Goal: Task Accomplishment & Management: Complete application form

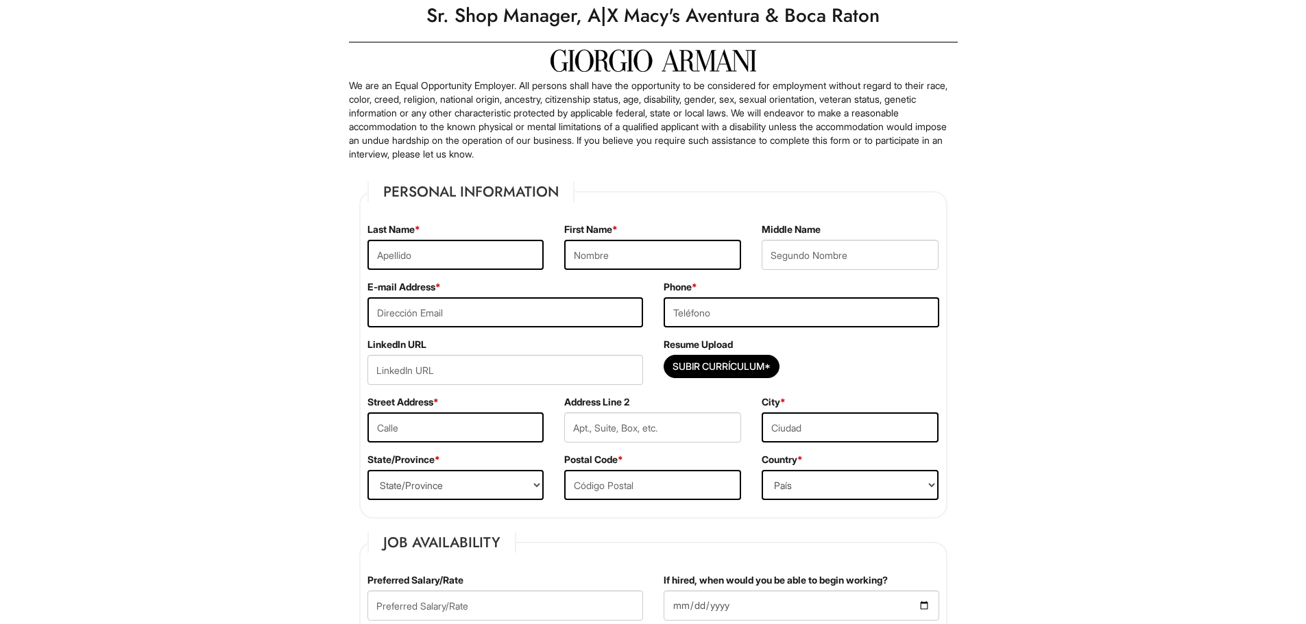
scroll to position [69, 0]
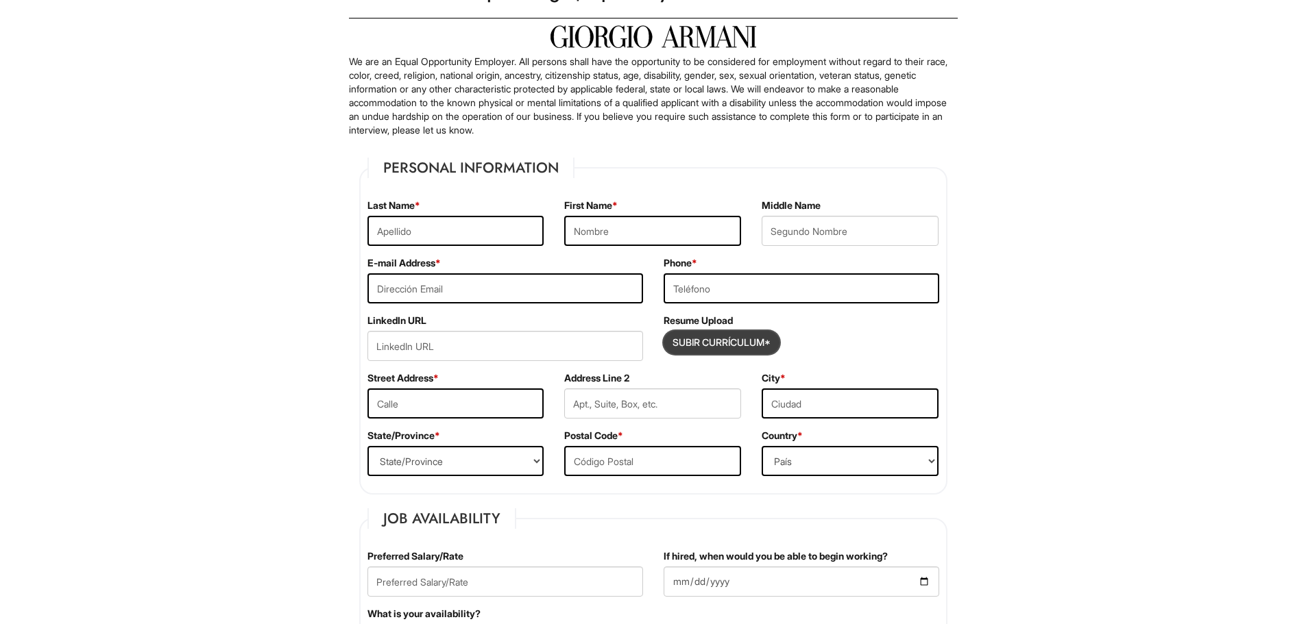
click at [714, 338] on input "Subir Currículum*" at bounding box center [721, 343] width 114 height 22
type input "C:\fakepath\[PERSON_NAME] Resume 2024 (7) - Copy (1).pdf"
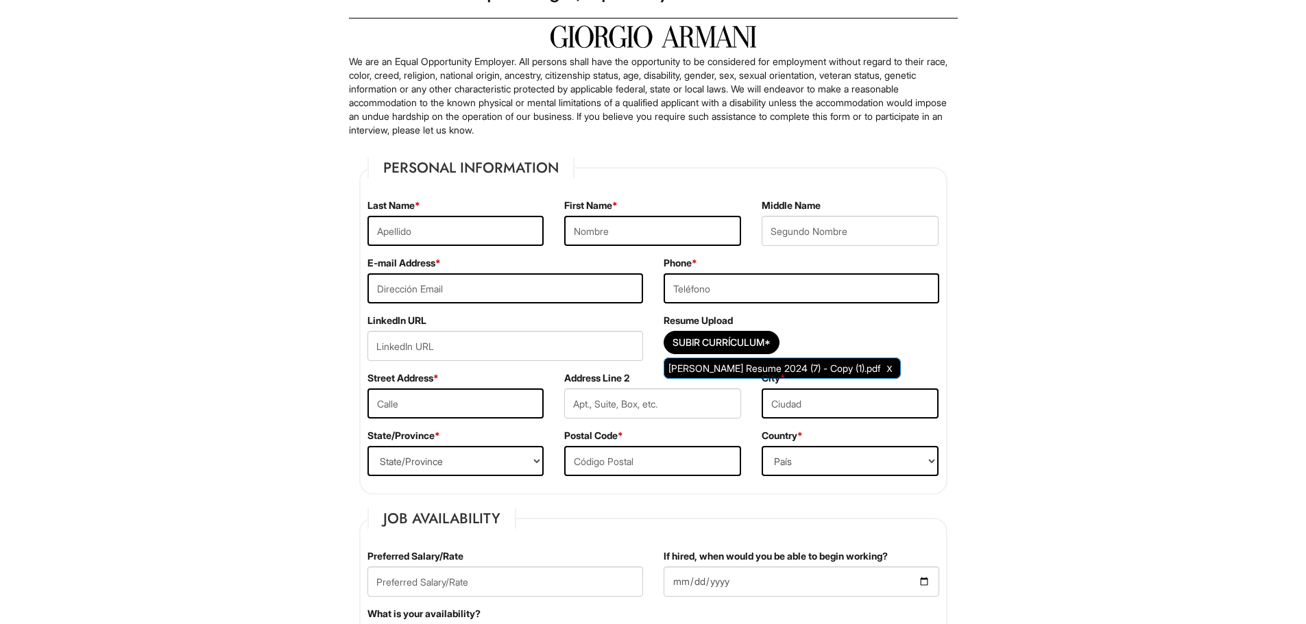
drag, startPoint x: 581, startPoint y: 322, endPoint x: 574, endPoint y: 356, distance: 34.3
drag, startPoint x: 574, startPoint y: 356, endPoint x: 6, endPoint y: 382, distance: 568.9
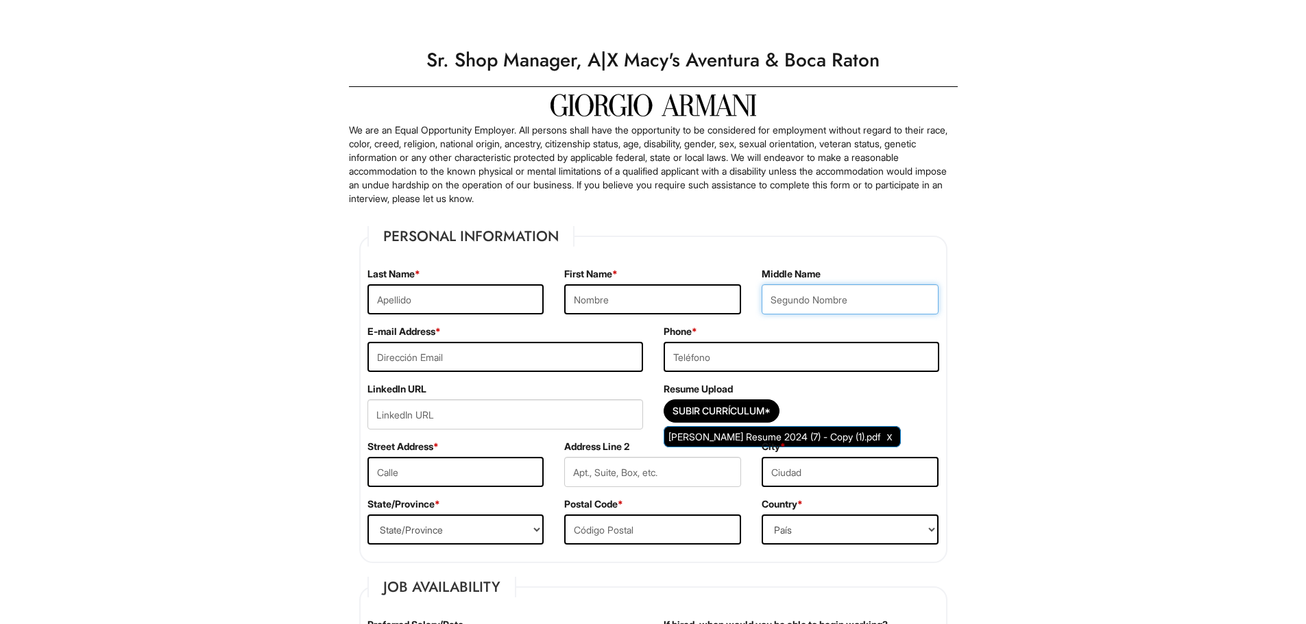
click at [791, 297] on input "text" at bounding box center [850, 299] width 177 height 30
type input "[PERSON_NAME]"
click at [581, 301] on input "text" at bounding box center [652, 299] width 177 height 30
type input "[PERSON_NAME]"
click at [398, 291] on input "text" at bounding box center [455, 299] width 177 height 30
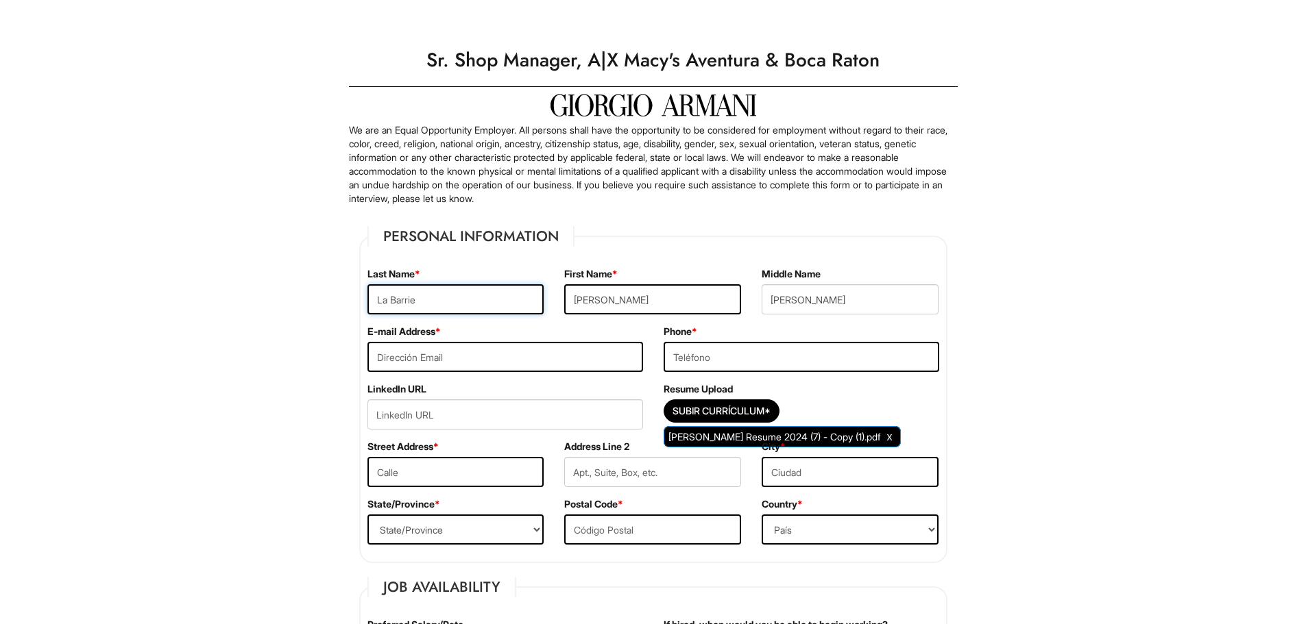
type input "La Barrie"
click at [698, 365] on input "tel" at bounding box center [802, 357] width 276 height 30
type input "[PHONE_NUMBER]"
drag, startPoint x: 411, startPoint y: 369, endPoint x: 288, endPoint y: 308, distance: 137.3
click at [411, 369] on input "email" at bounding box center [505, 357] width 276 height 30
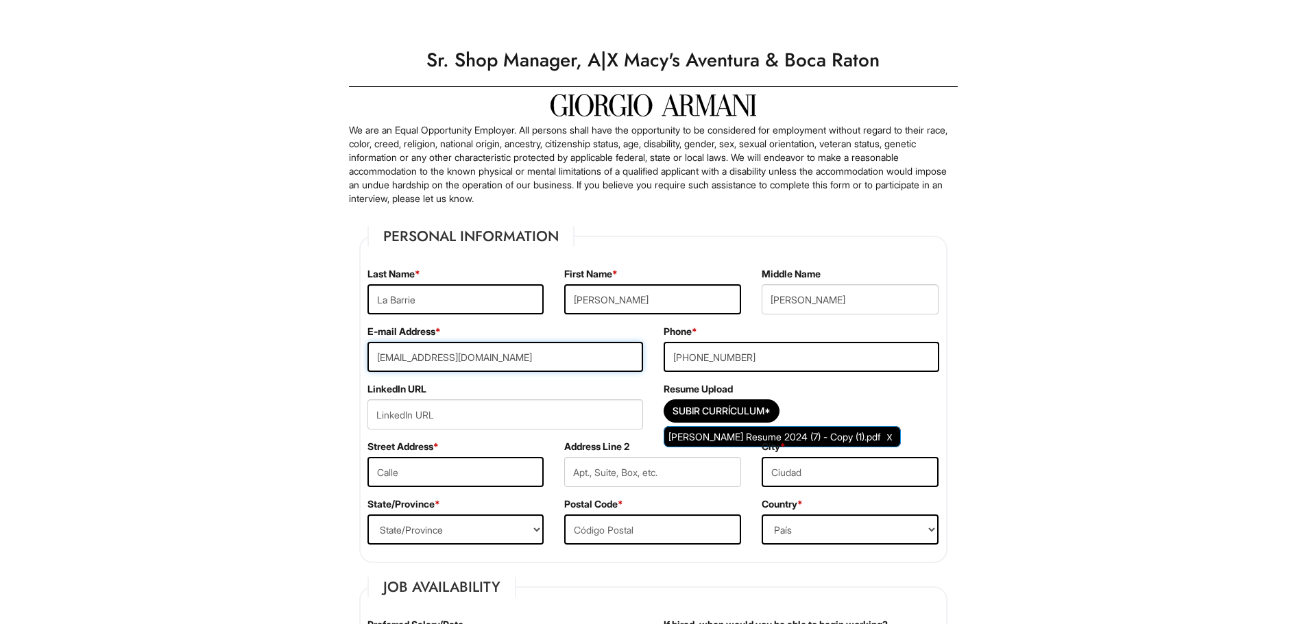
scroll to position [69, 0]
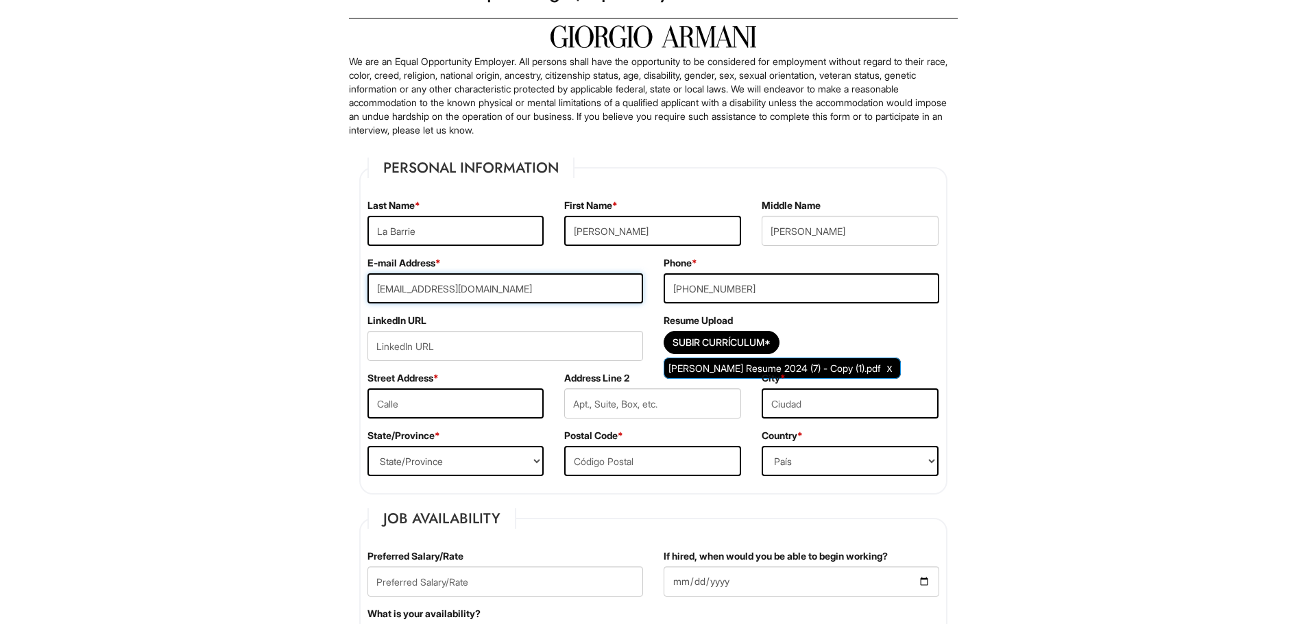
type input "[EMAIL_ADDRESS][DOMAIN_NAME]"
click at [434, 409] on input "text" at bounding box center [455, 404] width 177 height 30
type input "[STREET_ADDRESS]"
click at [420, 463] on select "State/Province [US_STATE] [US_STATE] [US_STATE] [US_STATE] [US_STATE] [US_STATE…" at bounding box center [455, 461] width 177 height 30
select select "FL"
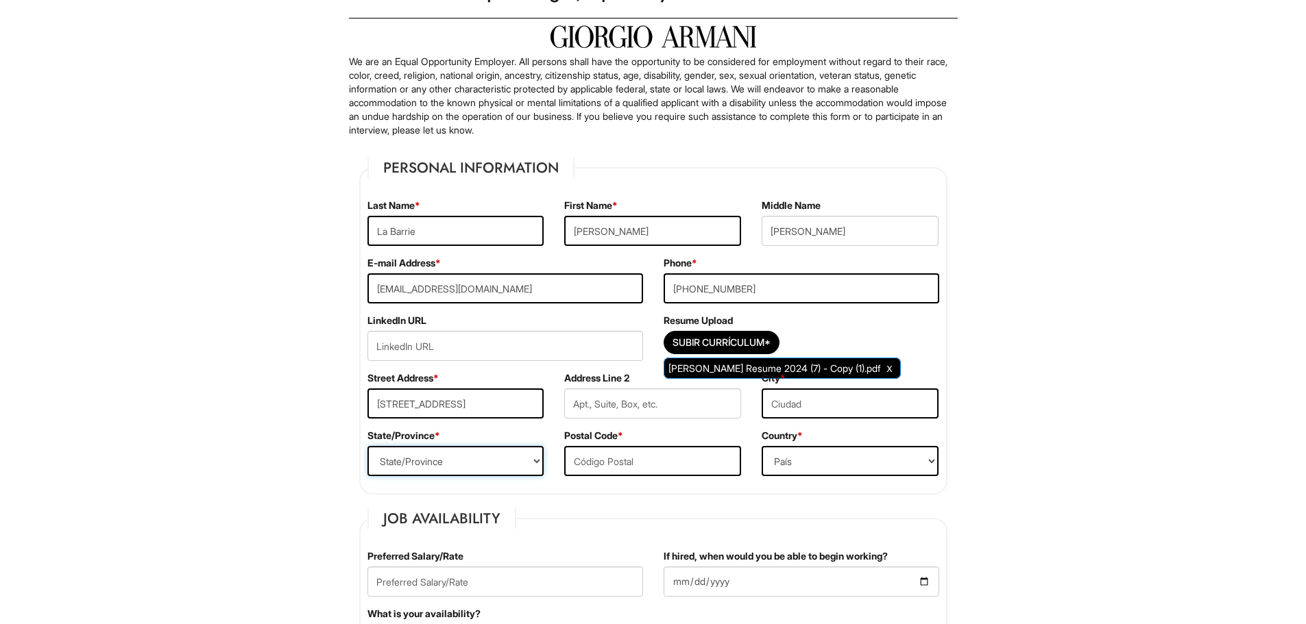
click at [367, 446] on select "State/Province [US_STATE] [US_STATE] [US_STATE] [US_STATE] [US_STATE] [US_STATE…" at bounding box center [455, 461] width 177 height 30
click at [609, 457] on input "text" at bounding box center [652, 461] width 177 height 30
type input "33441"
click at [816, 447] on select "[GEOGRAPHIC_DATA] [GEOGRAPHIC_DATA] [GEOGRAPHIC_DATA] [US_STATE] [GEOGRAPHIC_DA…" at bounding box center [850, 461] width 177 height 30
select select "[GEOGRAPHIC_DATA]"
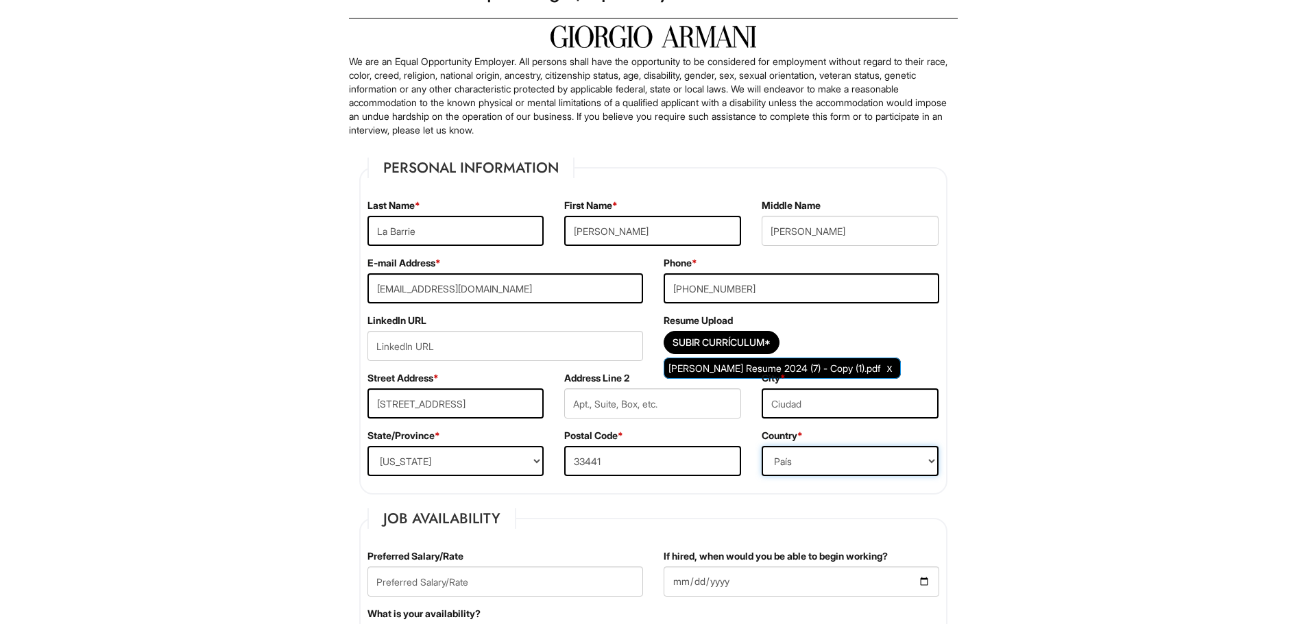
click at [762, 446] on select "[GEOGRAPHIC_DATA] [GEOGRAPHIC_DATA] [GEOGRAPHIC_DATA] [US_STATE] [GEOGRAPHIC_DA…" at bounding box center [850, 461] width 177 height 30
click at [812, 419] on div "City *" at bounding box center [849, 401] width 197 height 58
click at [787, 409] on input "text" at bounding box center [850, 404] width 177 height 30
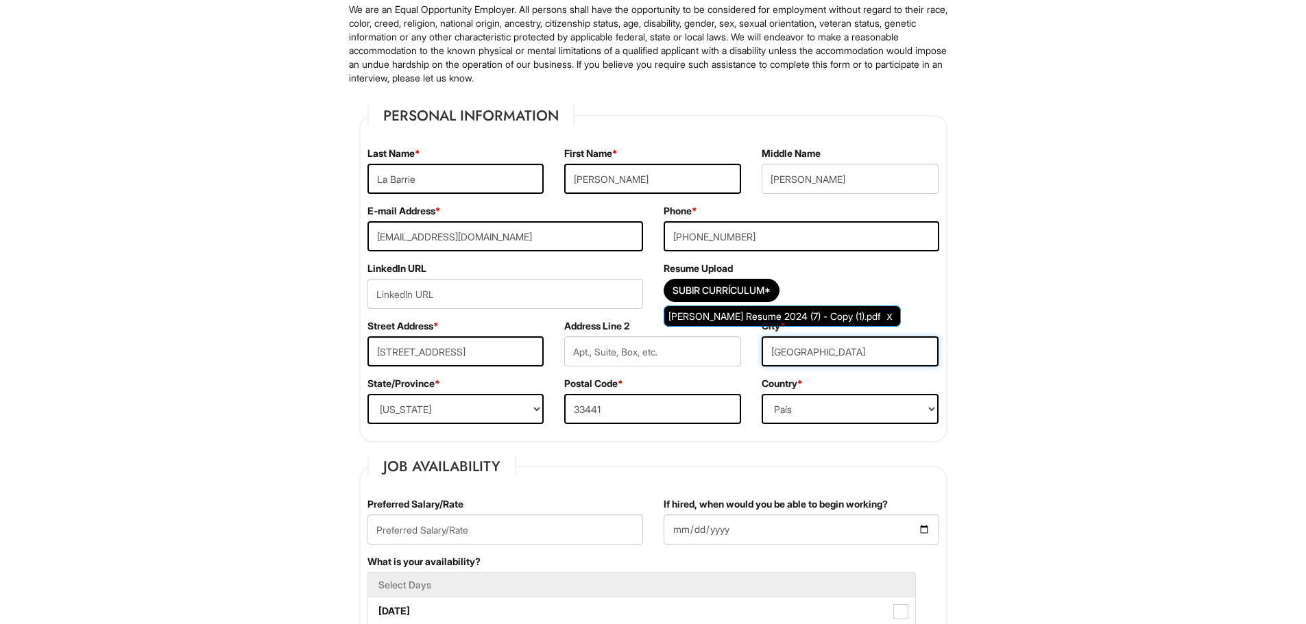
scroll to position [206, 0]
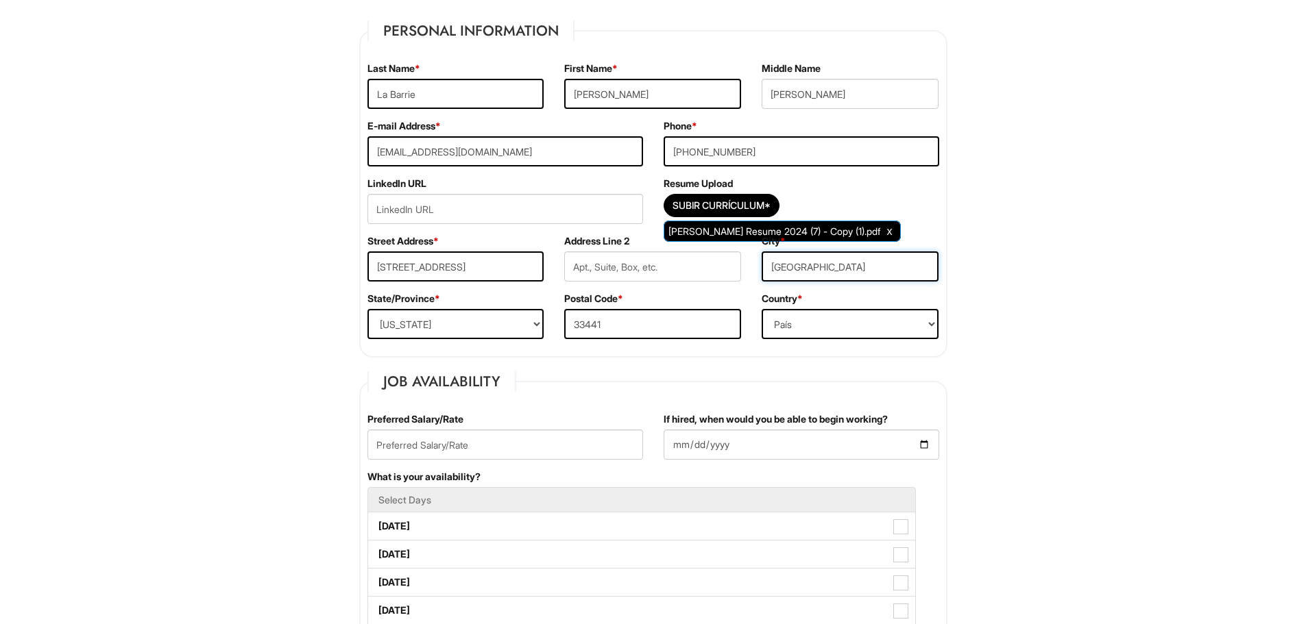
type input "[GEOGRAPHIC_DATA]"
click at [392, 440] on input "text" at bounding box center [505, 445] width 276 height 30
type input "65000"
drag, startPoint x: 716, startPoint y: 433, endPoint x: 717, endPoint y: 452, distance: 19.2
click at [716, 434] on input "If hired, when would you be able to begin working?" at bounding box center [802, 445] width 276 height 30
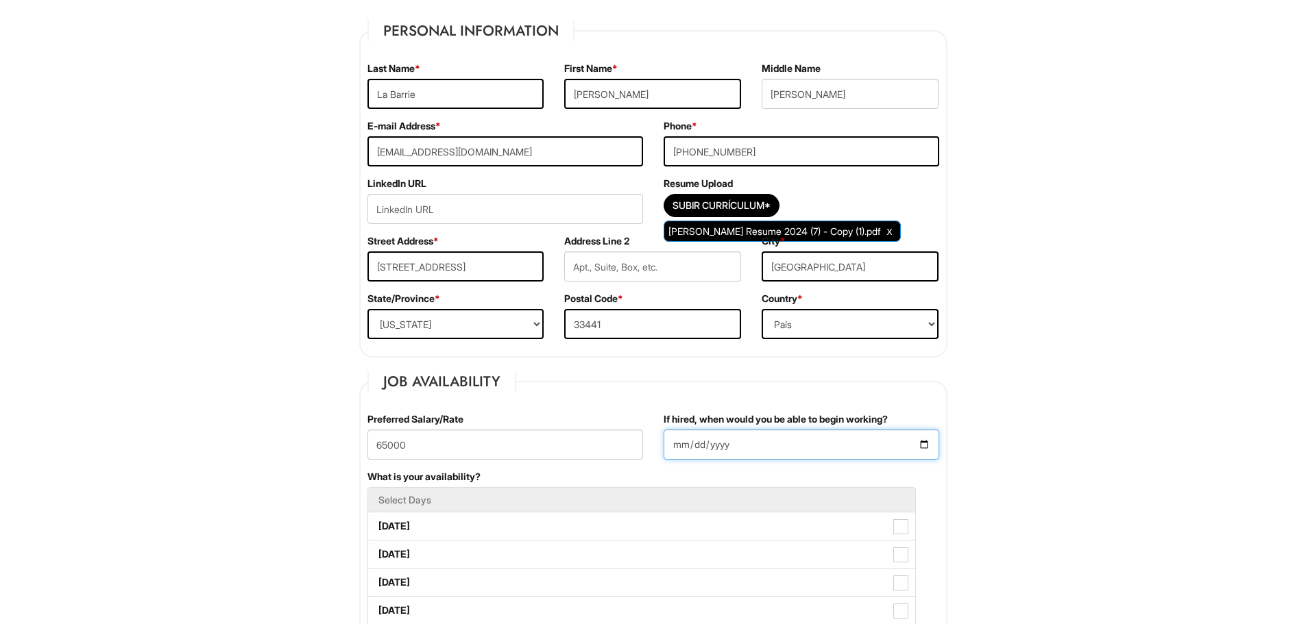
click at [919, 446] on input "If hired, when would you be able to begin working?" at bounding box center [802, 445] width 276 height 30
type input "[DATE]"
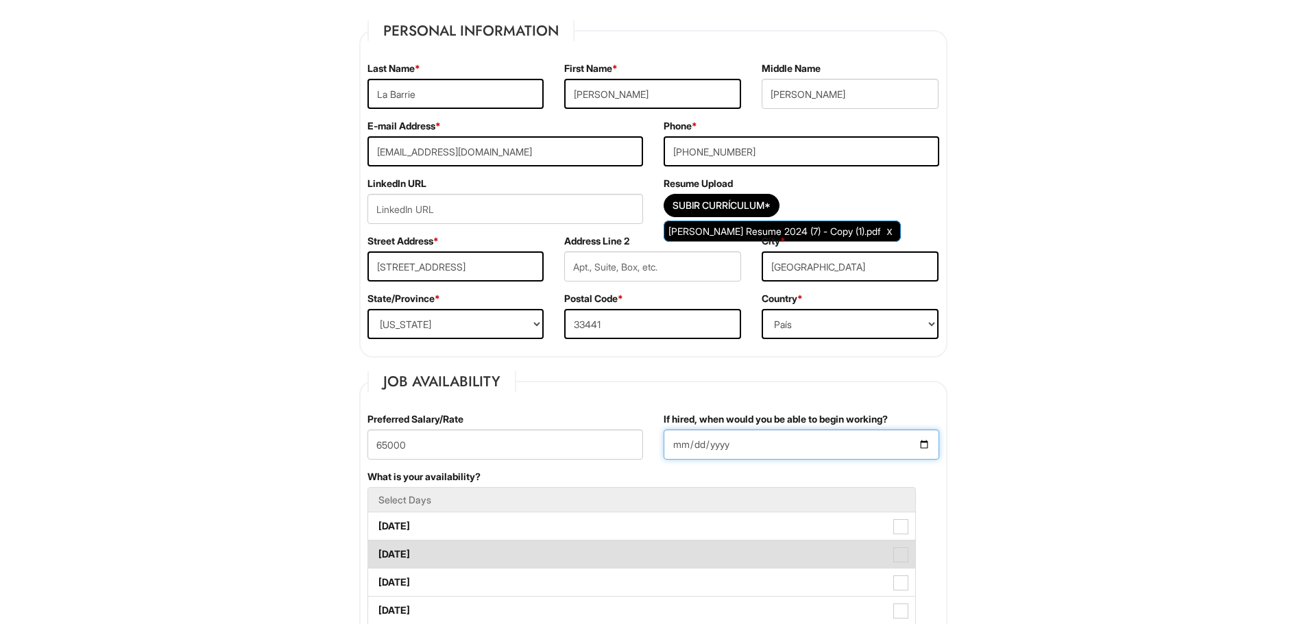
scroll to position [343, 0]
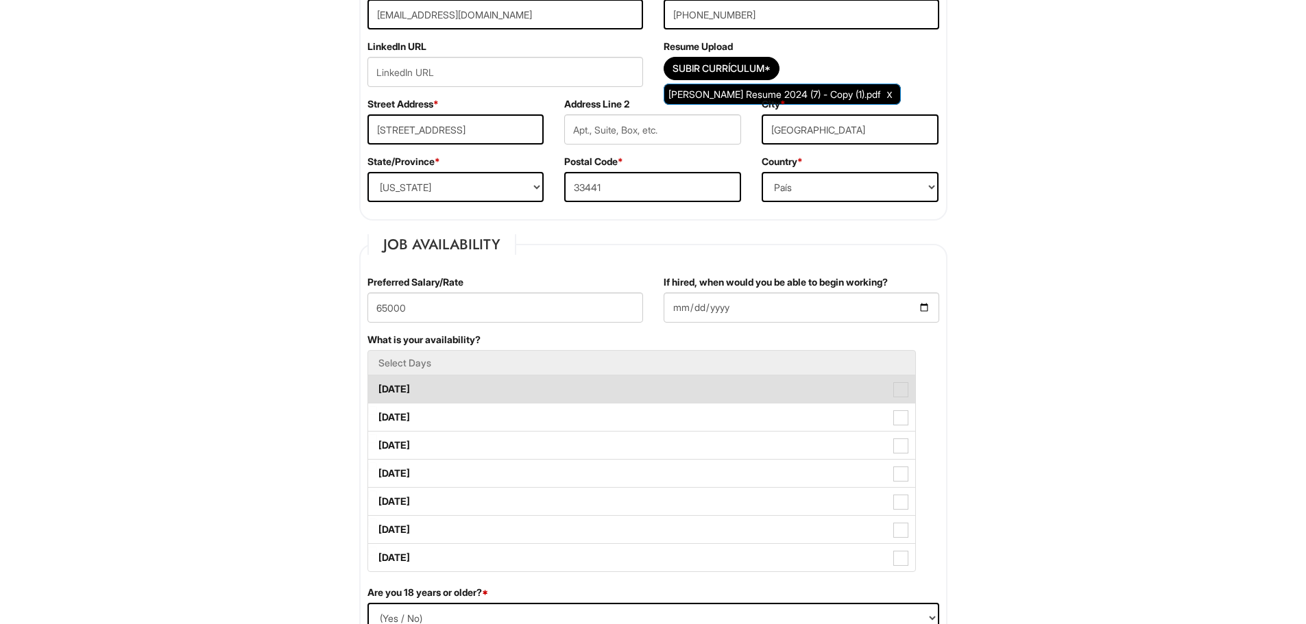
click at [441, 382] on label "[DATE]" at bounding box center [641, 389] width 547 height 27
click at [377, 382] on Available_Monday "[DATE]" at bounding box center [372, 382] width 9 height 9
checkbox Available_Monday "true"
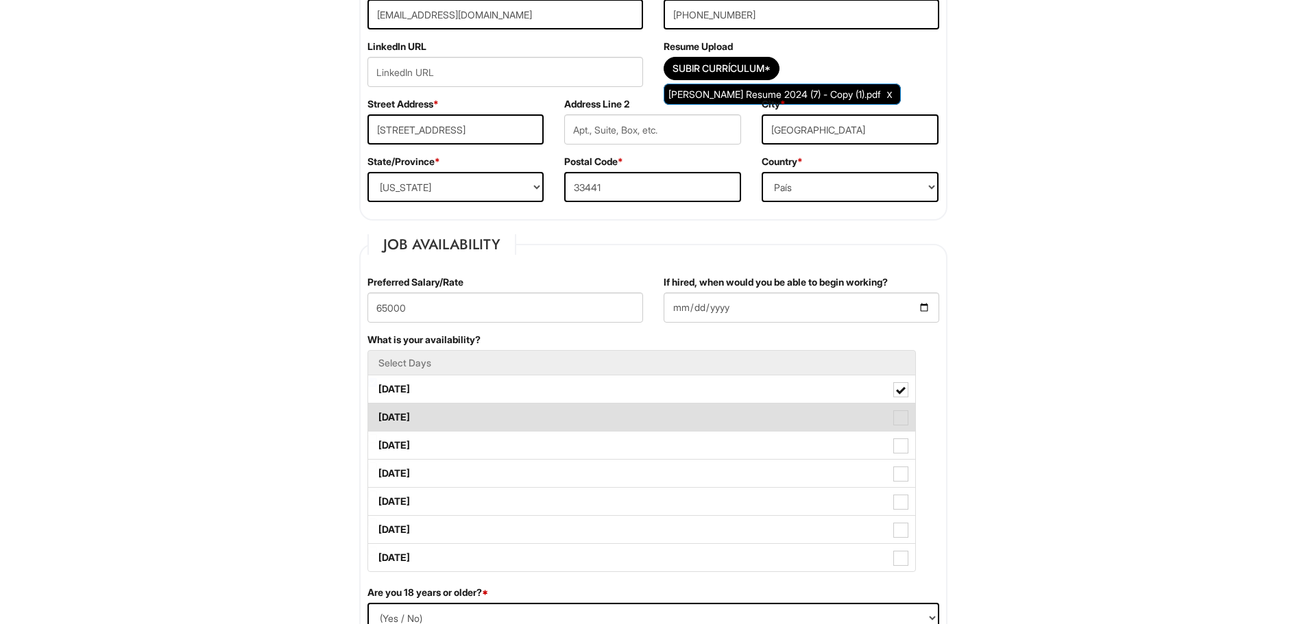
click at [893, 411] on span at bounding box center [900, 418] width 15 height 15
click at [377, 411] on Available_Tuesday "[DATE]" at bounding box center [372, 410] width 9 height 9
checkbox Available_Tuesday "true"
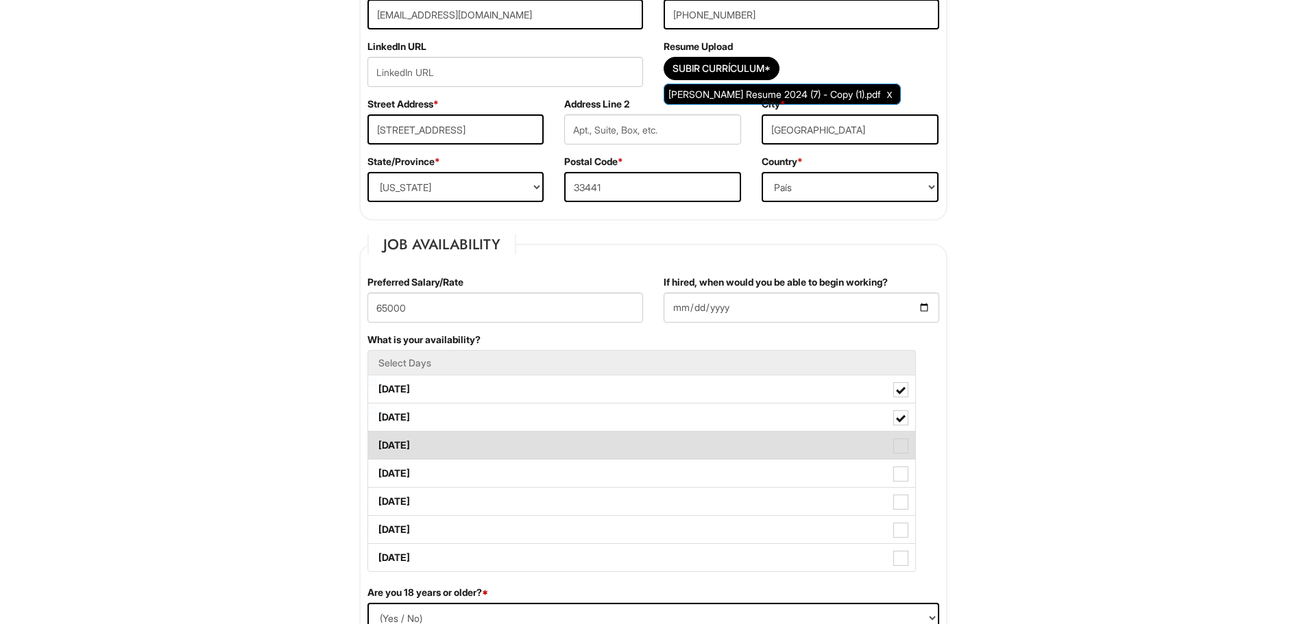
click at [897, 441] on span at bounding box center [900, 446] width 15 height 15
click at [377, 441] on Available_Wednesday "[DATE]" at bounding box center [372, 439] width 9 height 9
checkbox Available_Wednesday "true"
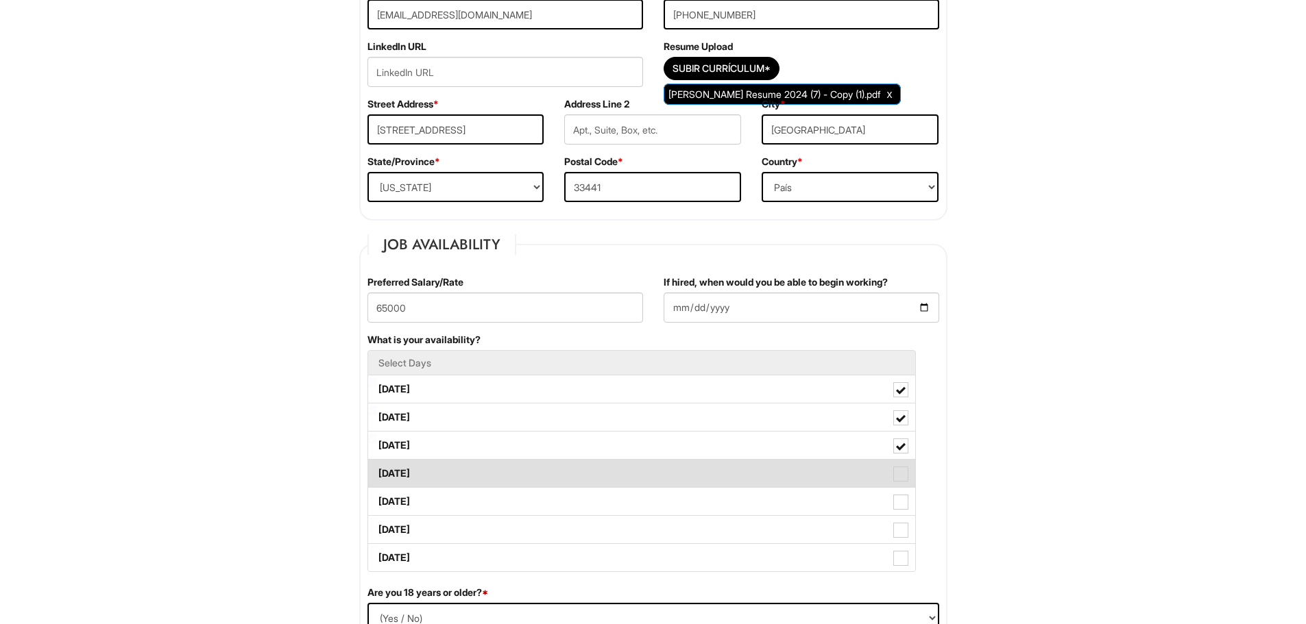
click at [906, 476] on span at bounding box center [900, 474] width 15 height 15
click at [377, 472] on Available_Thursday "[DATE]" at bounding box center [372, 467] width 9 height 9
checkbox Available_Thursday "true"
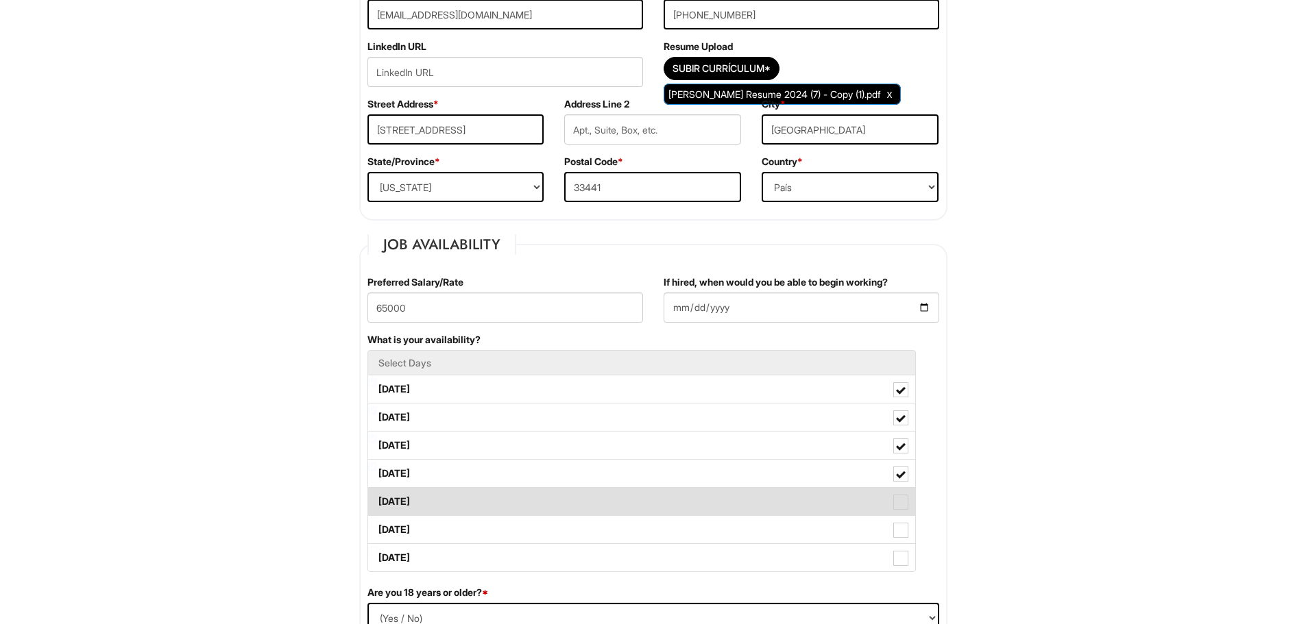
click at [901, 502] on span at bounding box center [900, 502] width 15 height 15
click at [377, 500] on Available_Friday "[DATE]" at bounding box center [372, 495] width 9 height 9
checkbox Available_Friday "true"
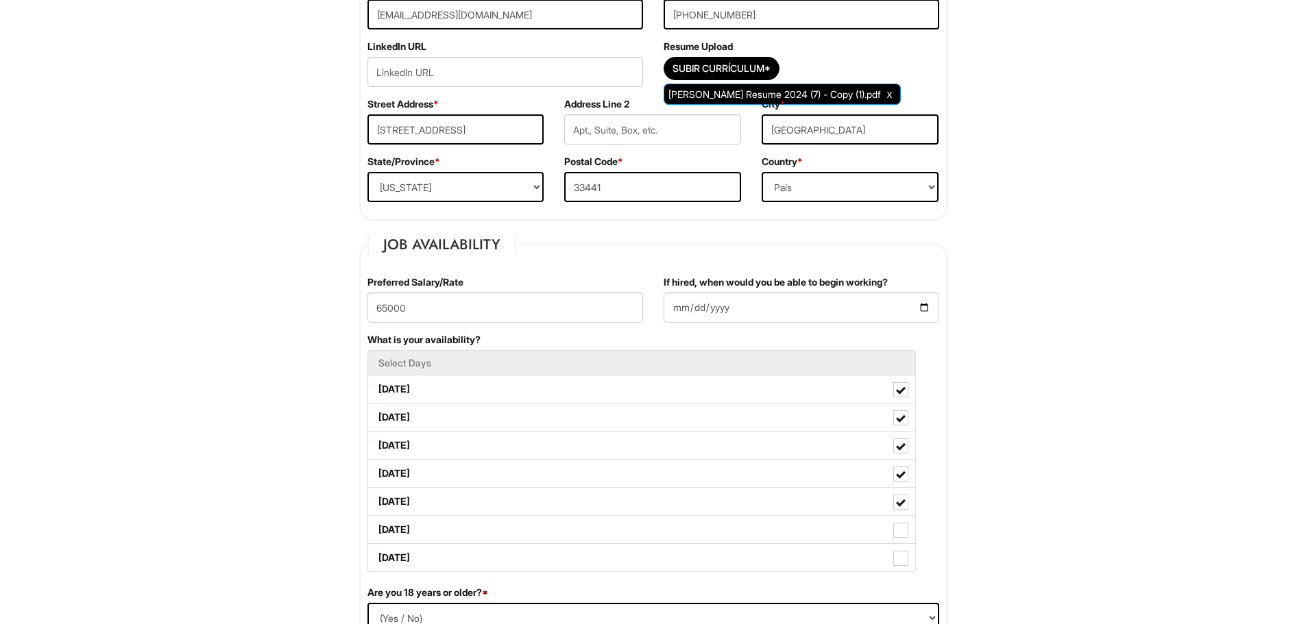
drag, startPoint x: 903, startPoint y: 541, endPoint x: 894, endPoint y: 574, distance: 34.9
click at [902, 542] on label "[DATE]" at bounding box center [641, 529] width 547 height 27
click at [377, 528] on Available_Saturday "[DATE]" at bounding box center [372, 523] width 9 height 9
checkbox Available_Saturday "true"
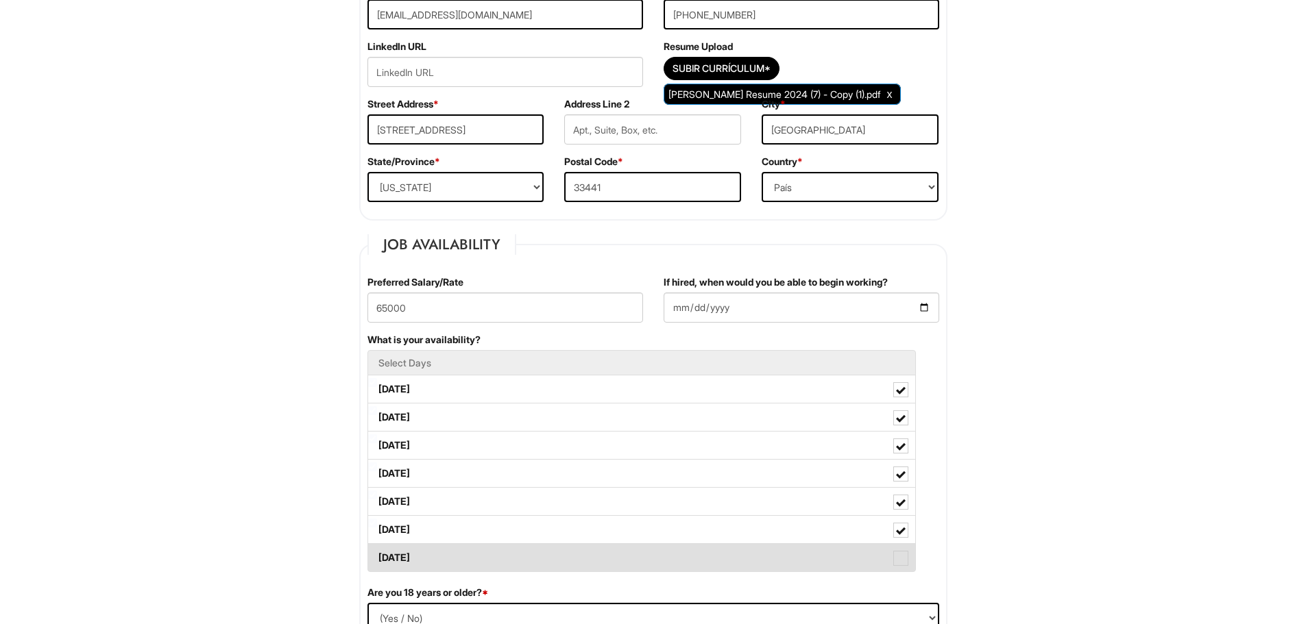
click at [892, 563] on label "[DATE]" at bounding box center [641, 557] width 547 height 27
click at [377, 556] on Available_Sunday "[DATE]" at bounding box center [372, 551] width 9 height 9
checkbox Available_Sunday "true"
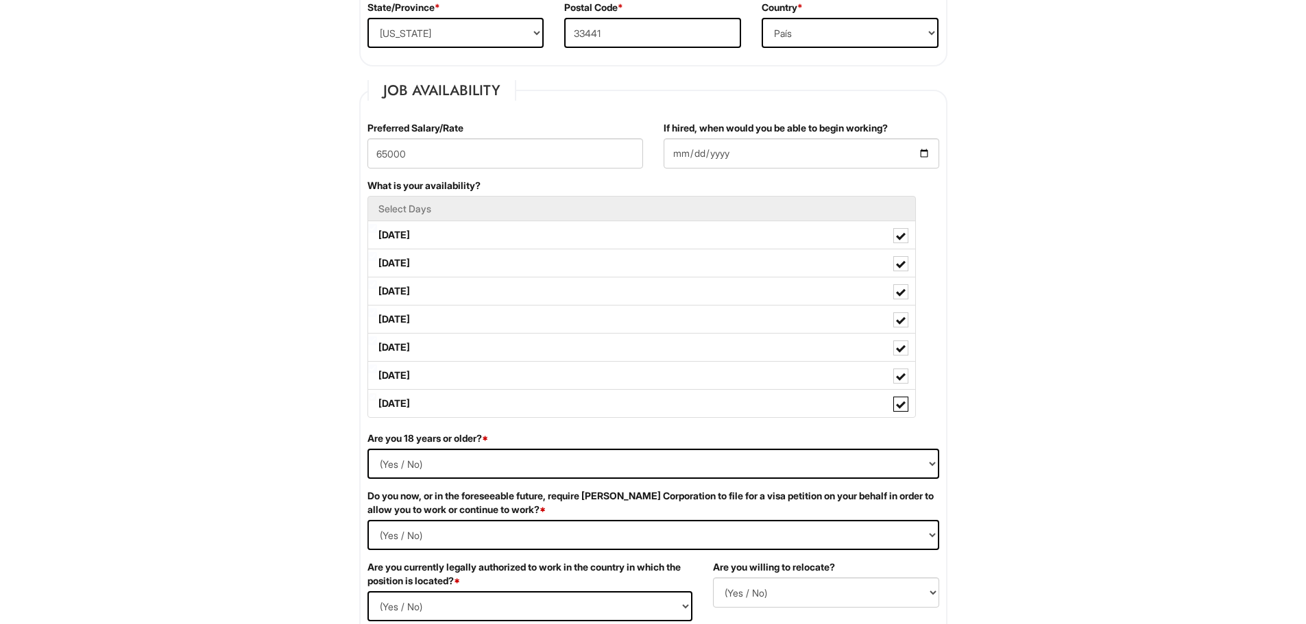
scroll to position [617, 0]
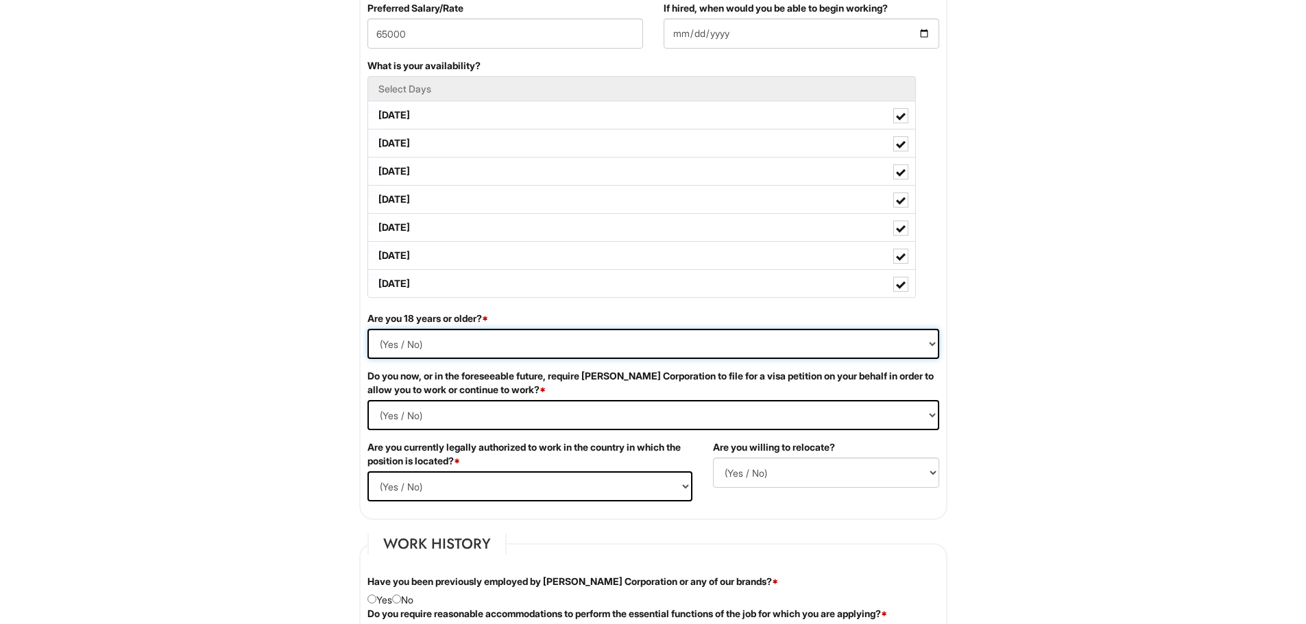
click at [384, 343] on select "(Yes / No) Si No" at bounding box center [653, 344] width 572 height 30
select select "Yes"
click at [367, 329] on select "(Yes / No) Si No" at bounding box center [653, 344] width 572 height 30
click at [398, 412] on Required "(Yes / No) Si No" at bounding box center [653, 415] width 572 height 30
select Required "No"
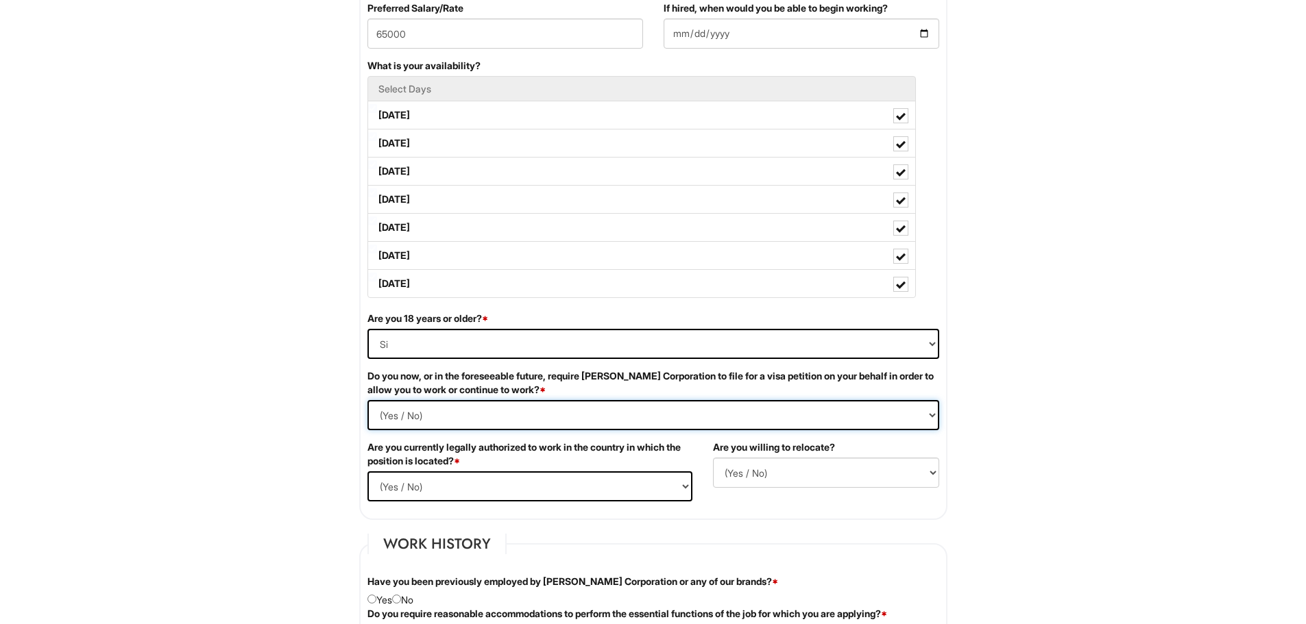
click at [367, 400] on Required "(Yes / No) Si No" at bounding box center [653, 415] width 572 height 30
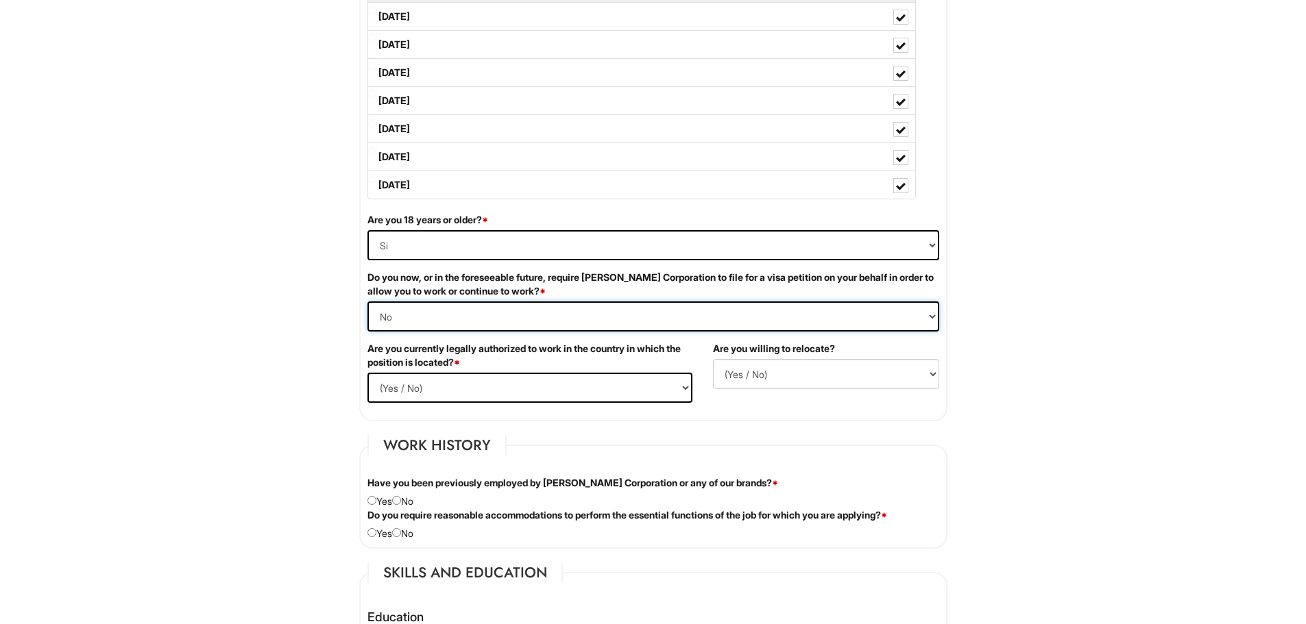
scroll to position [823, 0]
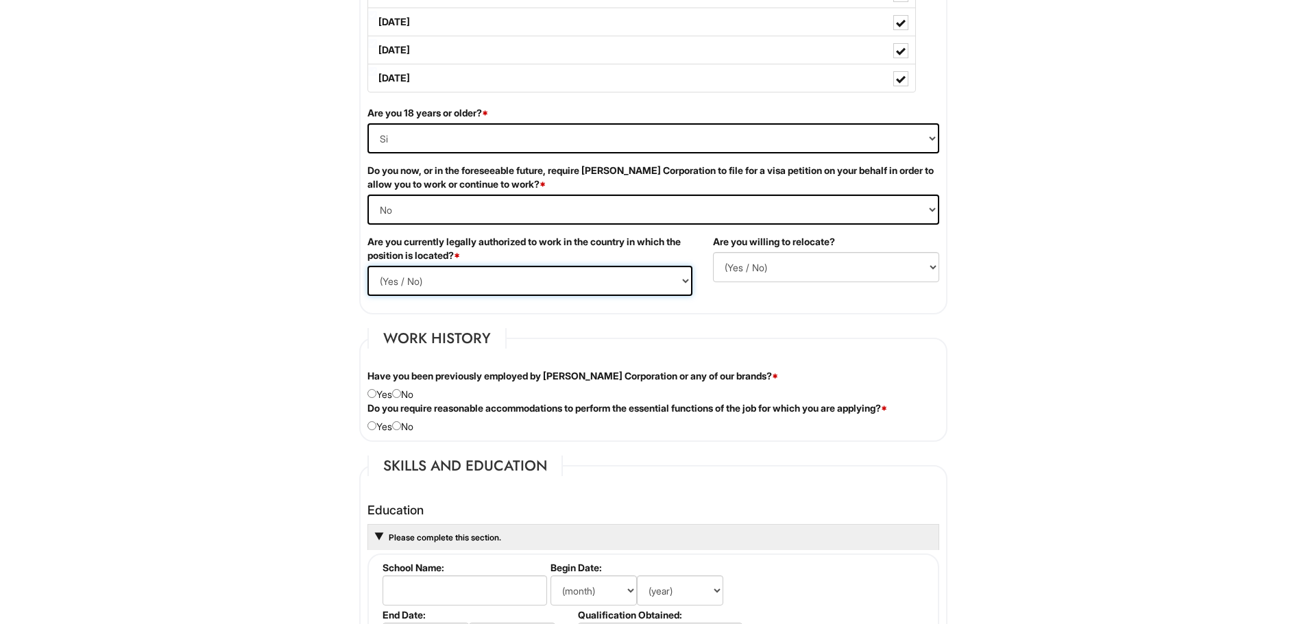
click at [400, 278] on select "(Yes / No) Si No" at bounding box center [529, 281] width 325 height 30
select select "Yes"
click at [367, 266] on select "(Yes / No) Si No" at bounding box center [529, 281] width 325 height 30
drag, startPoint x: 770, startPoint y: 277, endPoint x: 756, endPoint y: 278, distance: 13.8
click at [770, 277] on select "(Yes / No) No Si" at bounding box center [826, 267] width 226 height 30
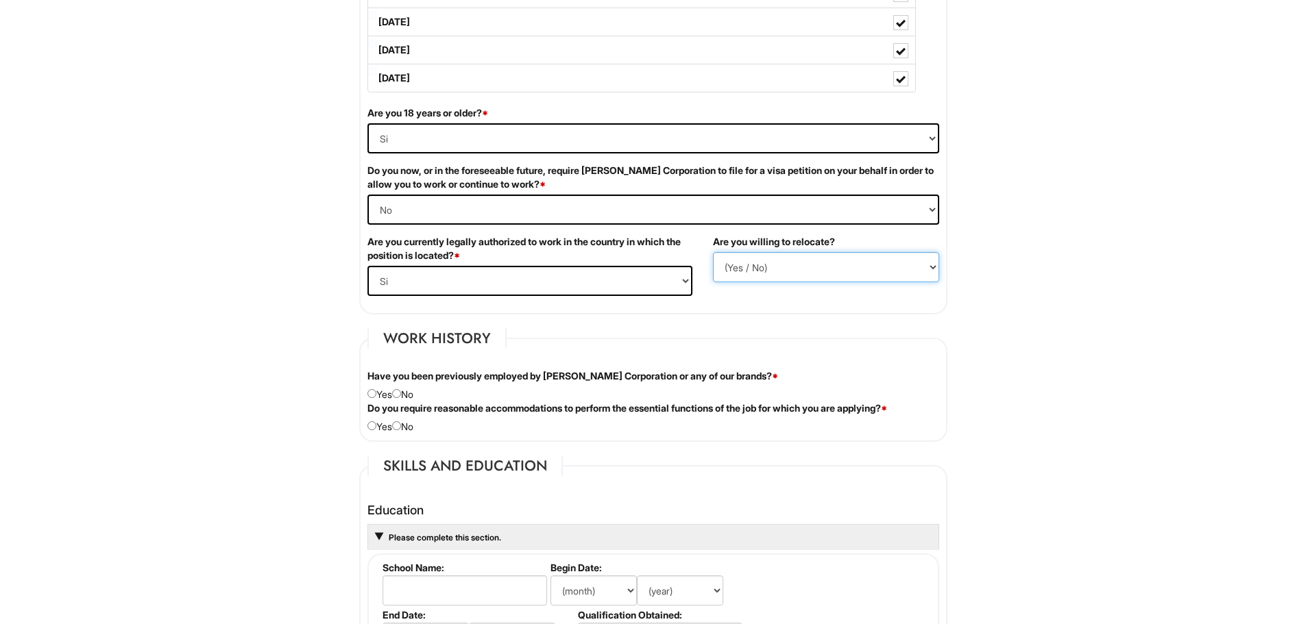
select select "N"
click at [713, 252] on select "(Yes / No) No Si" at bounding box center [826, 267] width 226 height 30
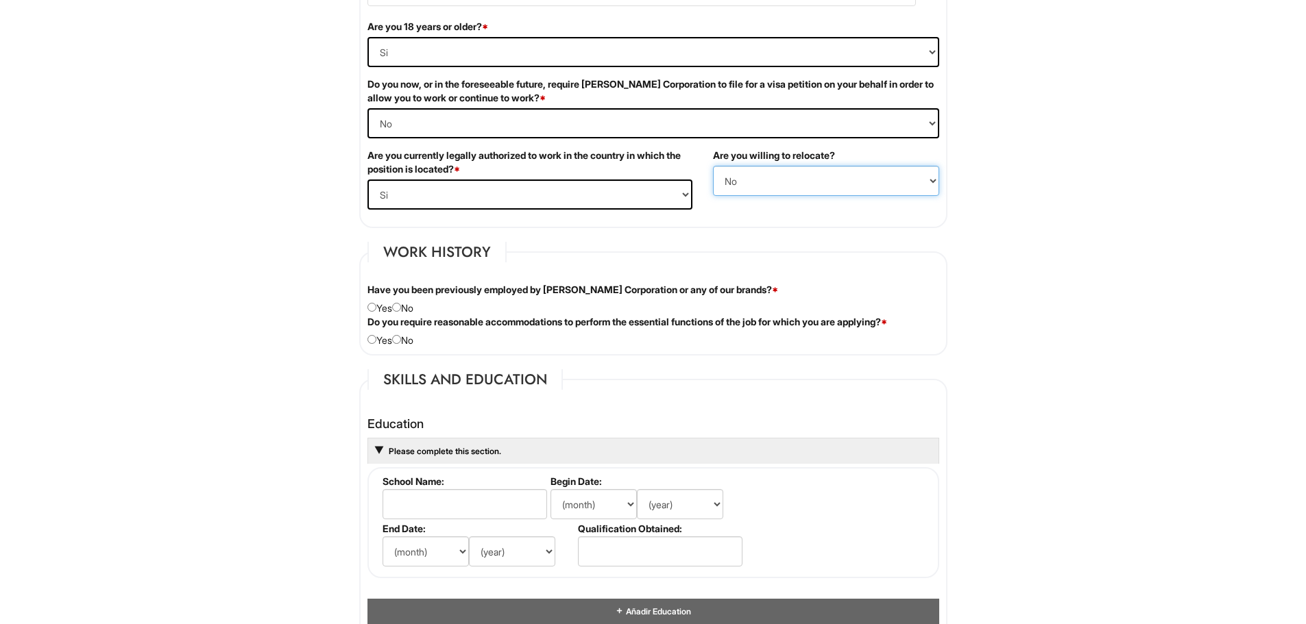
scroll to position [960, 0]
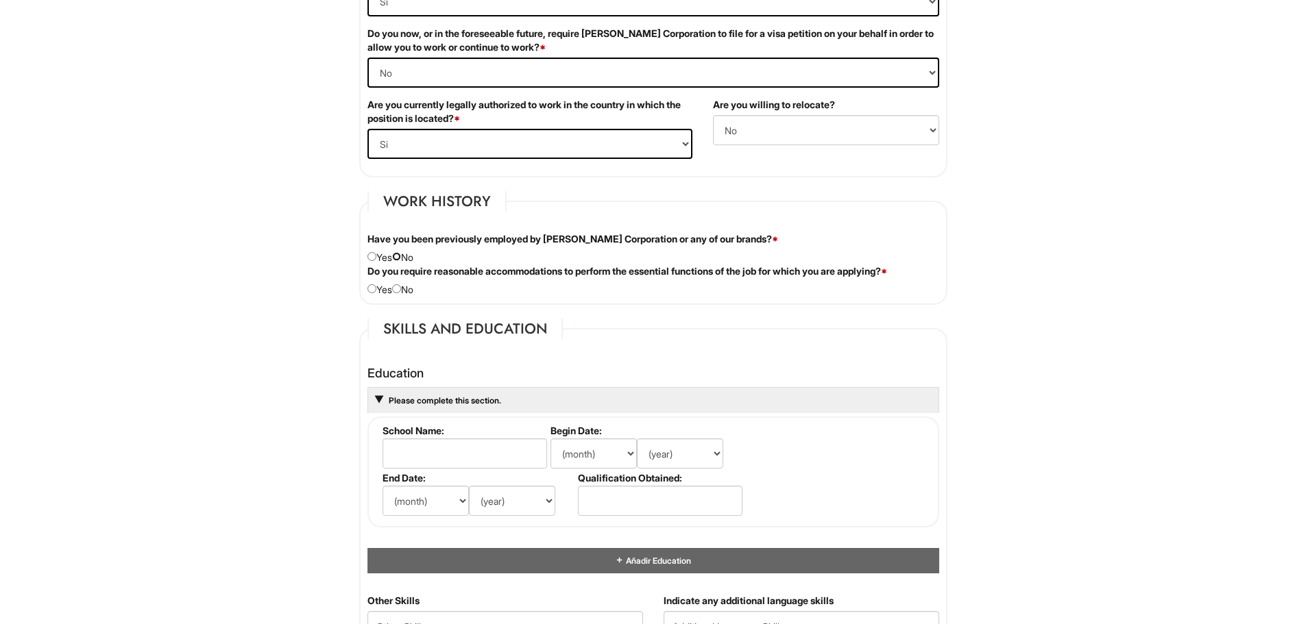
click at [401, 258] on input "radio" at bounding box center [396, 256] width 9 height 9
radio input "true"
click at [401, 289] on input "radio" at bounding box center [396, 288] width 9 height 9
radio input "true"
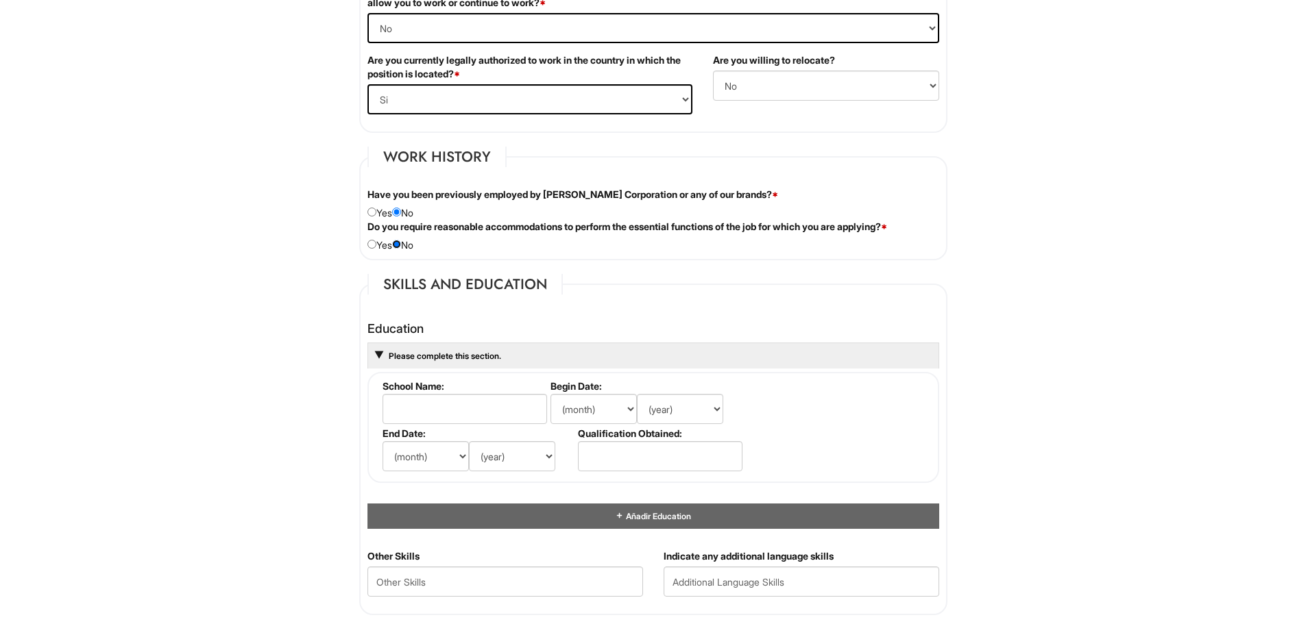
scroll to position [1028, 0]
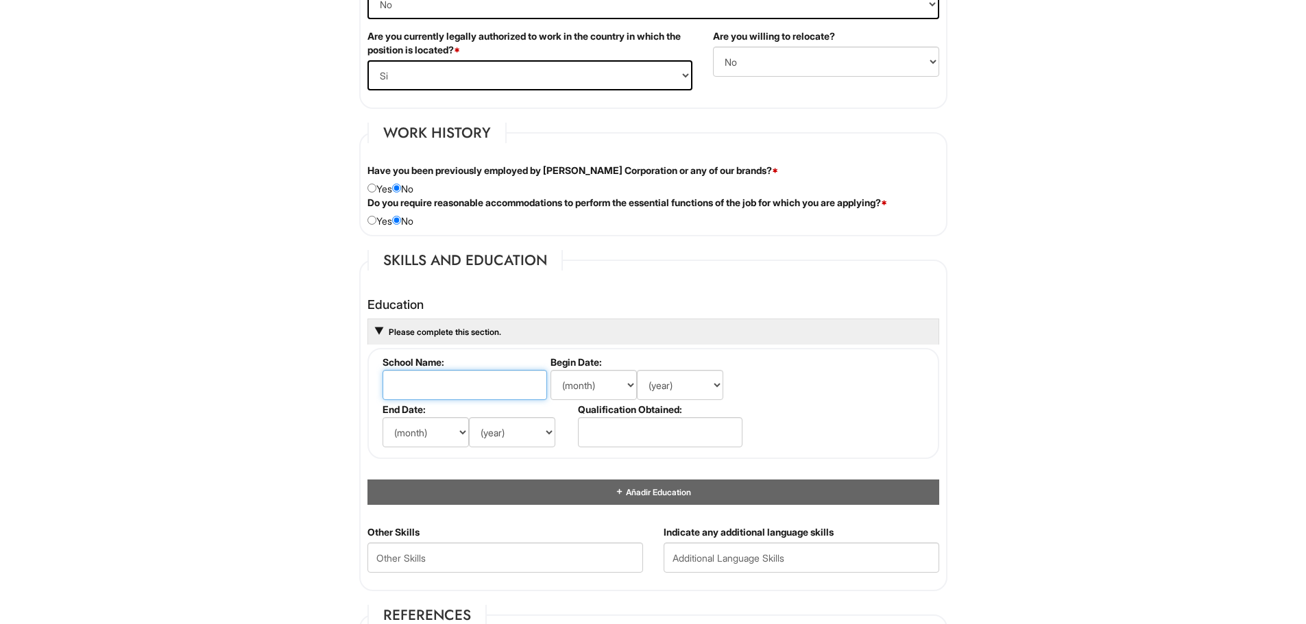
click at [444, 385] on input "text" at bounding box center [464, 385] width 165 height 30
type input "[PERSON_NAME] College Design & Art"
drag, startPoint x: 576, startPoint y: 368, endPoint x: 560, endPoint y: 400, distance: 36.2
click at [576, 367] on label "Begin Date:" at bounding box center [645, 362] width 190 height 12
click at [599, 385] on select "(month) Ene Feb Mar Abr Mayo Jun [DATE] Ago Set Oct Nov Dic" at bounding box center [593, 385] width 86 height 30
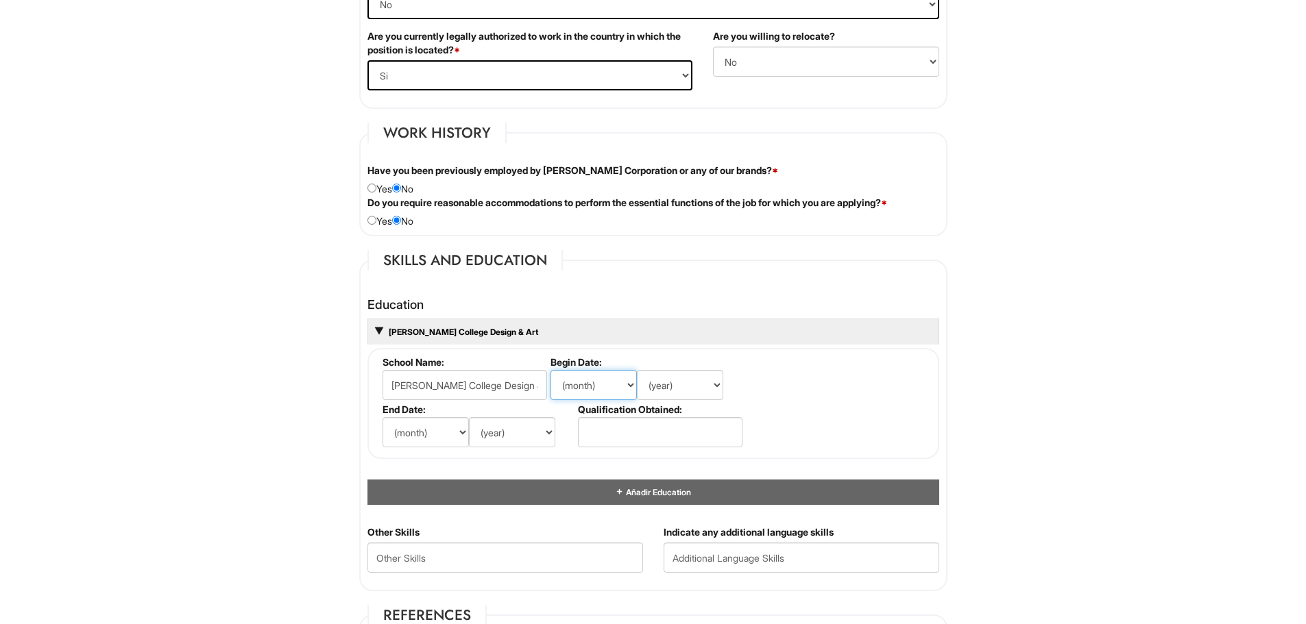
select select "9"
click at [550, 370] on select "(month) Ene Feb Mar Abr Mayo Jun [DATE] Ago Set Oct Nov Dic" at bounding box center [593, 385] width 86 height 30
click at [679, 392] on select "(year) 2029 2028 2027 2026 2025 2024 2023 2022 2021 2020 2019 2018 2017 2016 20…" at bounding box center [680, 385] width 86 height 30
select select "1999"
click at [637, 370] on select "(year) 2029 2028 2027 2026 2025 2024 2023 2022 2021 2020 2019 2018 2017 2016 20…" at bounding box center [680, 385] width 86 height 30
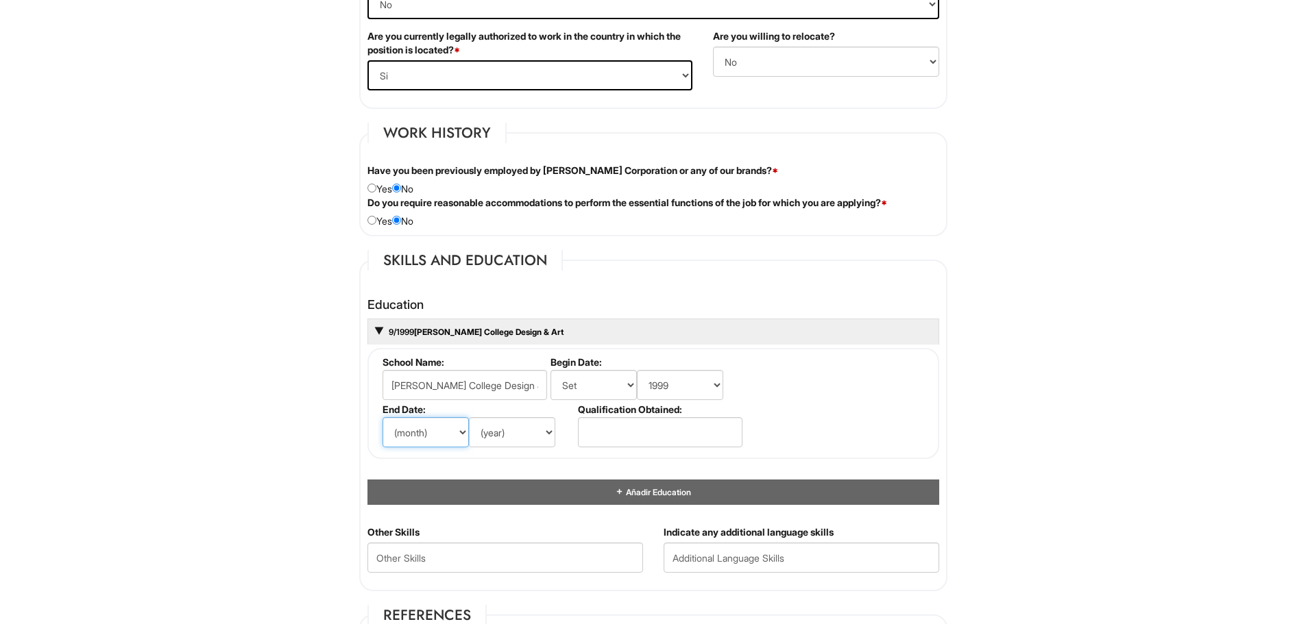
click at [402, 433] on select "(month) Ene Feb Mar Abr Mayo Jun [DATE] Ago Set Oct Nov Dic" at bounding box center [425, 432] width 86 height 30
select select "6"
click at [382, 417] on select "(month) Ene Feb Mar Abr Mayo Jun [DATE] Ago Set Oct Nov Dic" at bounding box center [425, 432] width 86 height 30
click at [497, 427] on select "(year) 2029 2028 2027 2026 2025 2024 2023 2022 2021 2020 2019 2018 2017 2016 20…" at bounding box center [512, 432] width 86 height 30
select select "2003"
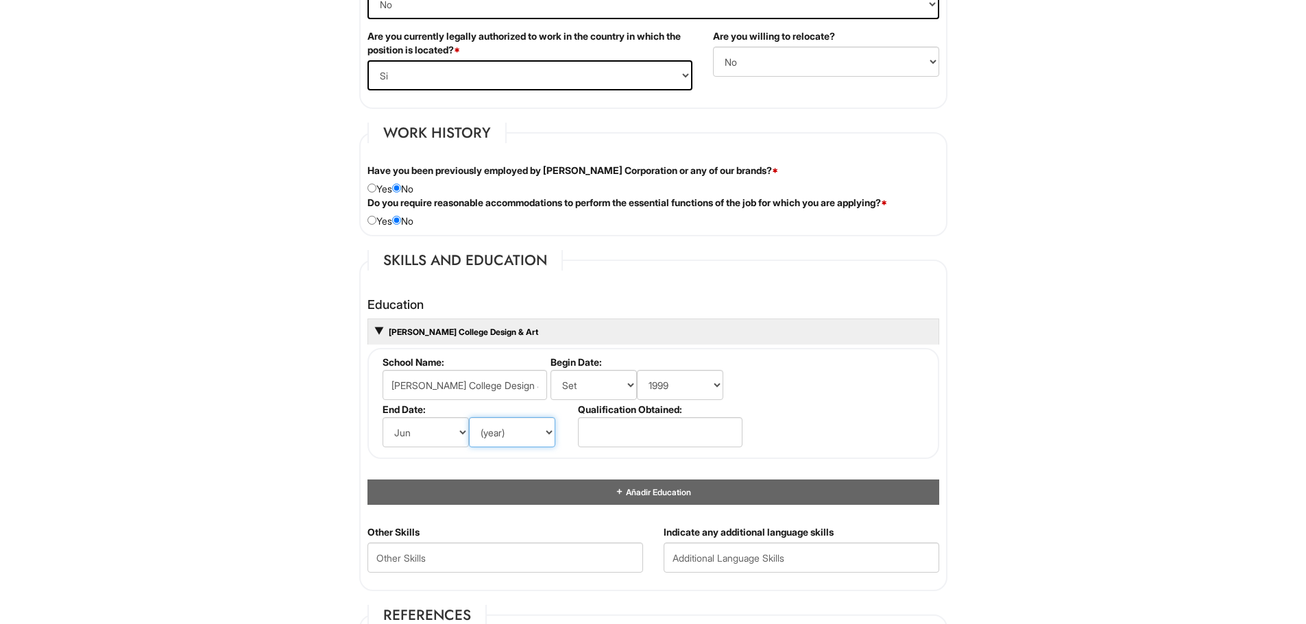
click at [469, 417] on select "(year) 2029 2028 2027 2026 2025 2024 2023 2022 2021 2020 2019 2018 2017 2016 20…" at bounding box center [512, 432] width 86 height 30
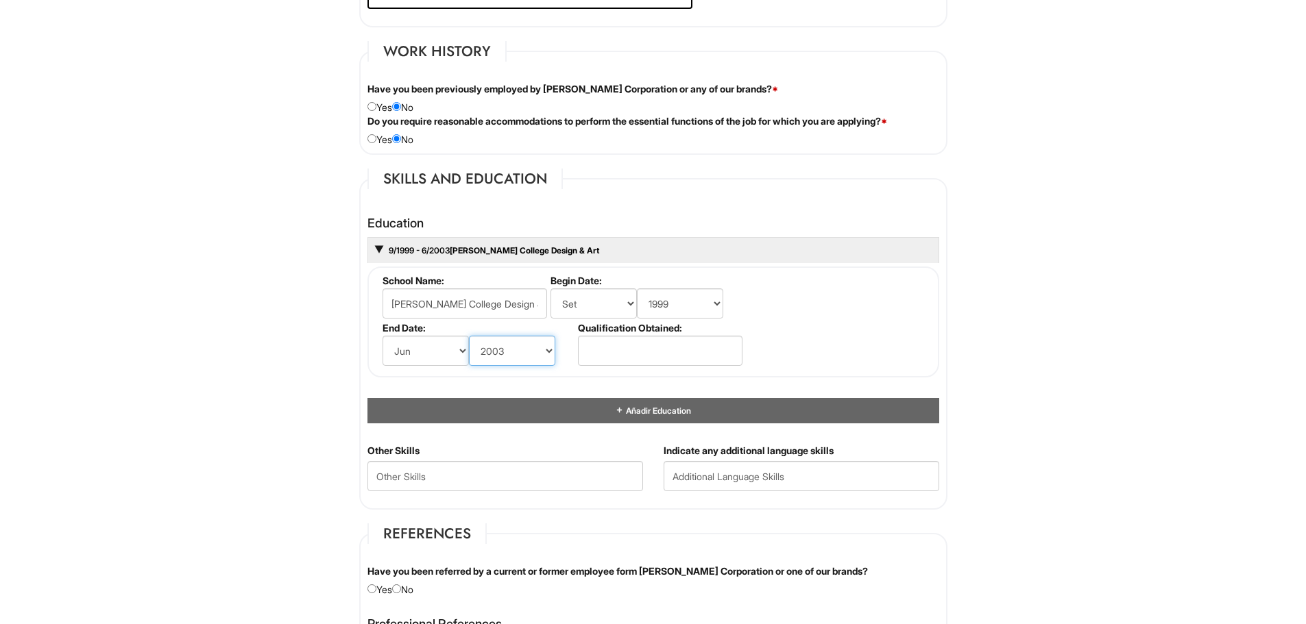
scroll to position [1165, 0]
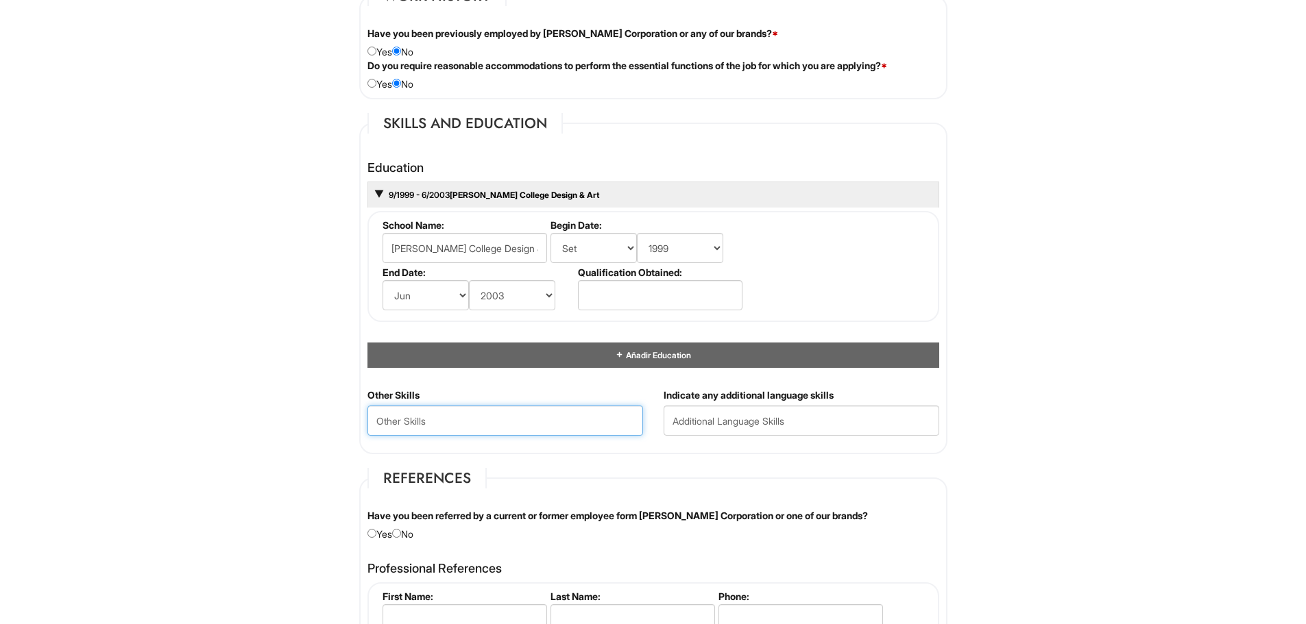
drag, startPoint x: 383, startPoint y: 426, endPoint x: 400, endPoint y: 462, distance: 39.6
click at [389, 434] on Skills "text" at bounding box center [505, 421] width 276 height 30
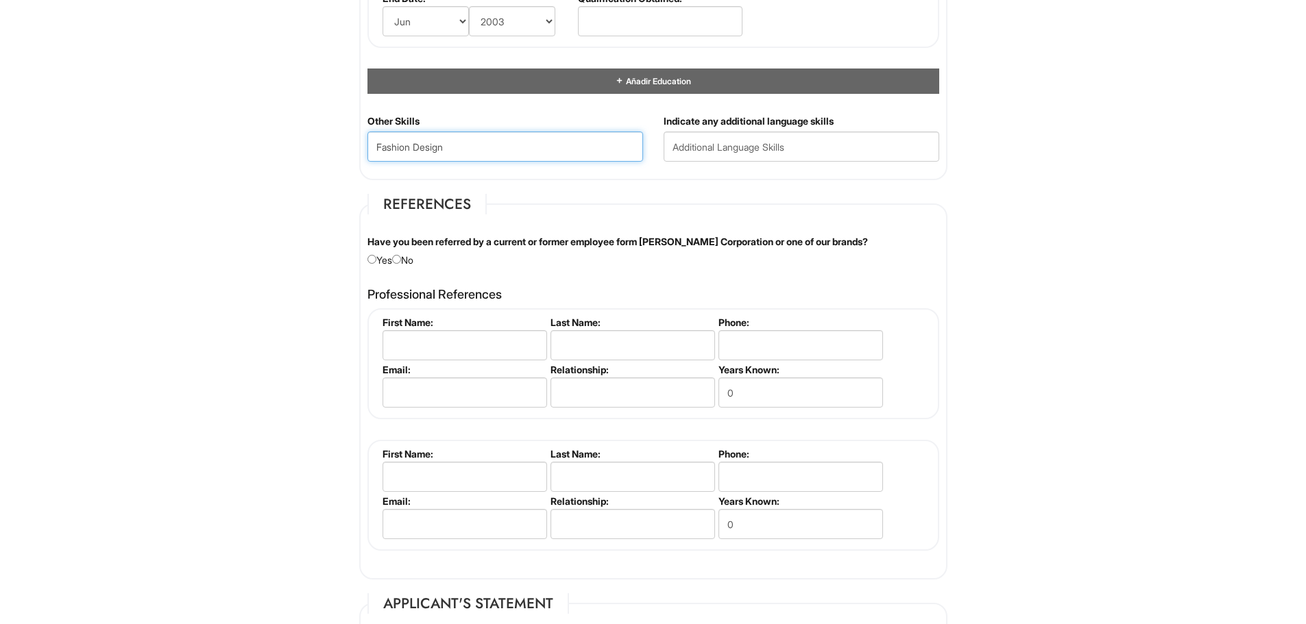
type Skills "Fashion Design"
click at [401, 256] on input "radio" at bounding box center [396, 259] width 9 height 9
radio input "true"
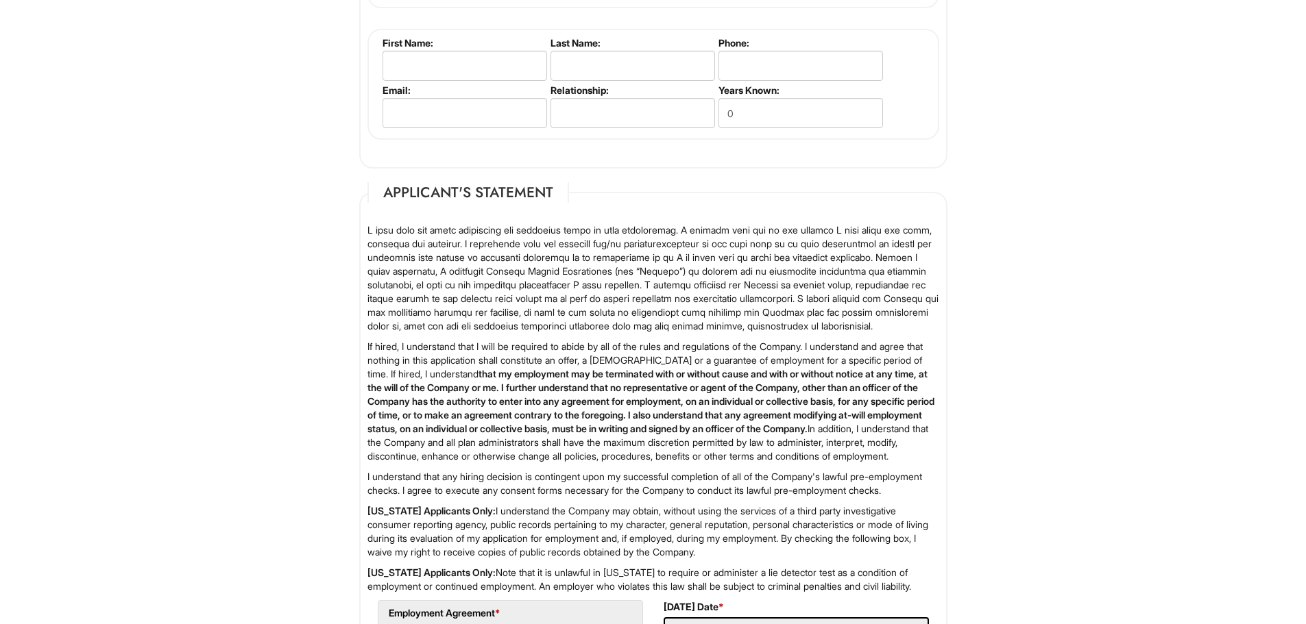
scroll to position [2109, 0]
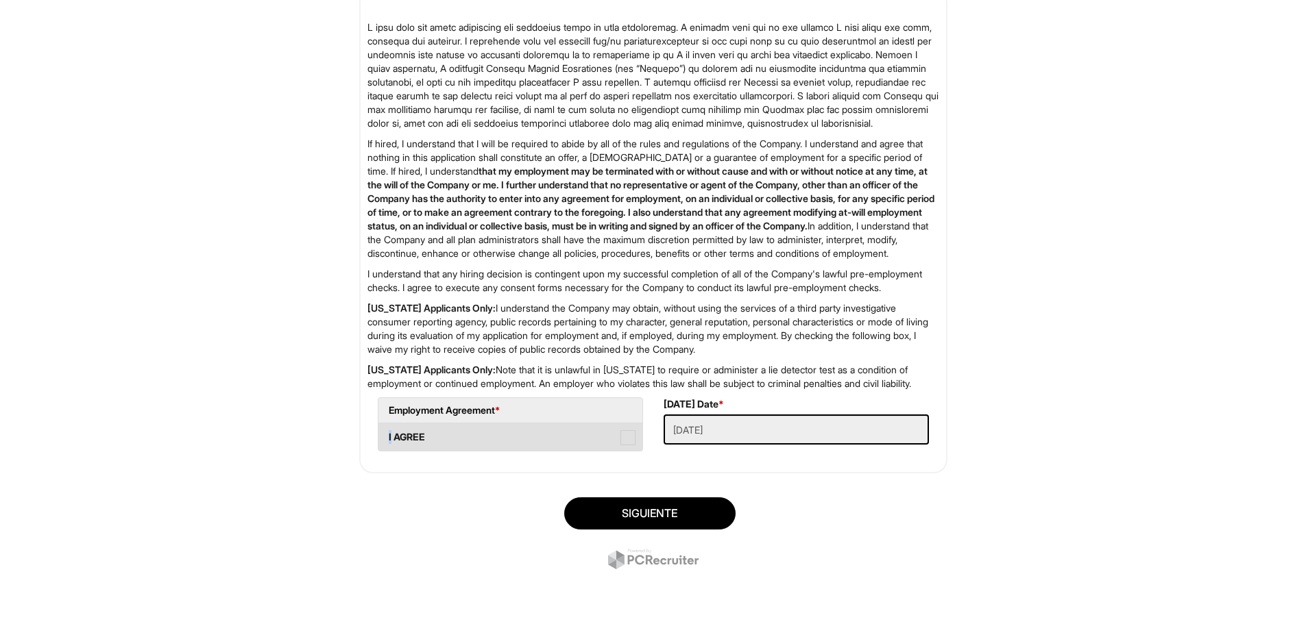
click at [390, 433] on label "I AGREE" at bounding box center [510, 437] width 264 height 27
click at [623, 436] on span at bounding box center [627, 437] width 15 height 15
click at [387, 435] on AGREE "I AGREE" at bounding box center [382, 430] width 9 height 9
checkbox AGREE "true"
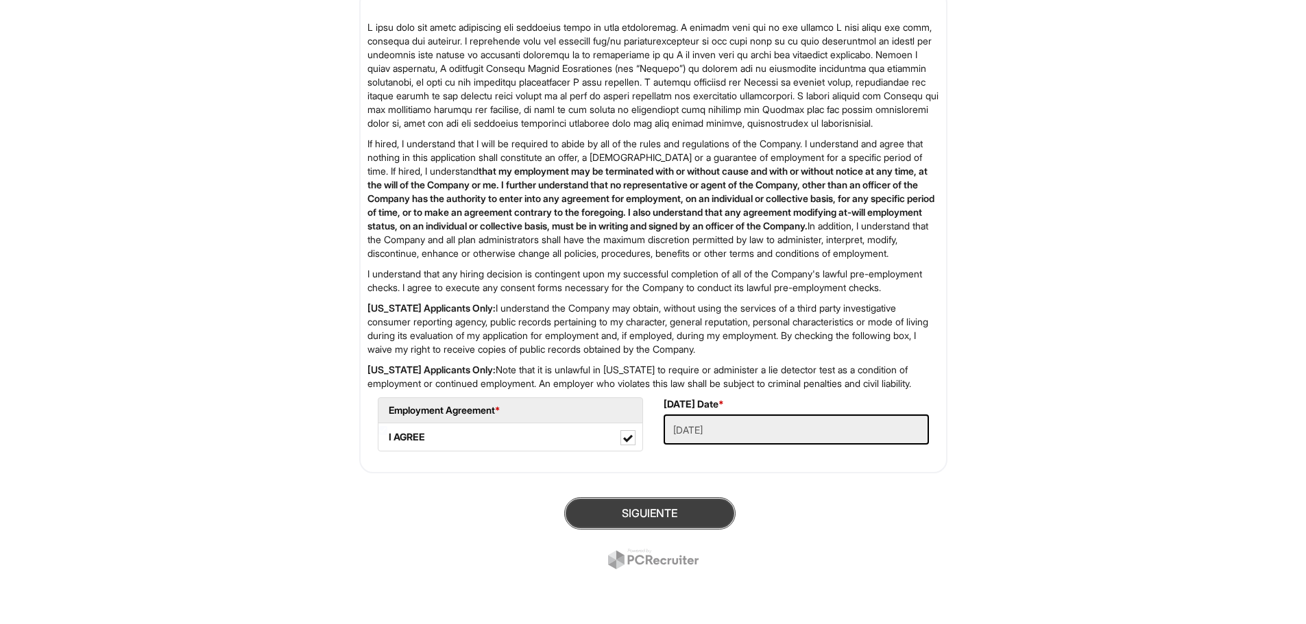
click at [700, 509] on button "Siguiente" at bounding box center [649, 514] width 171 height 32
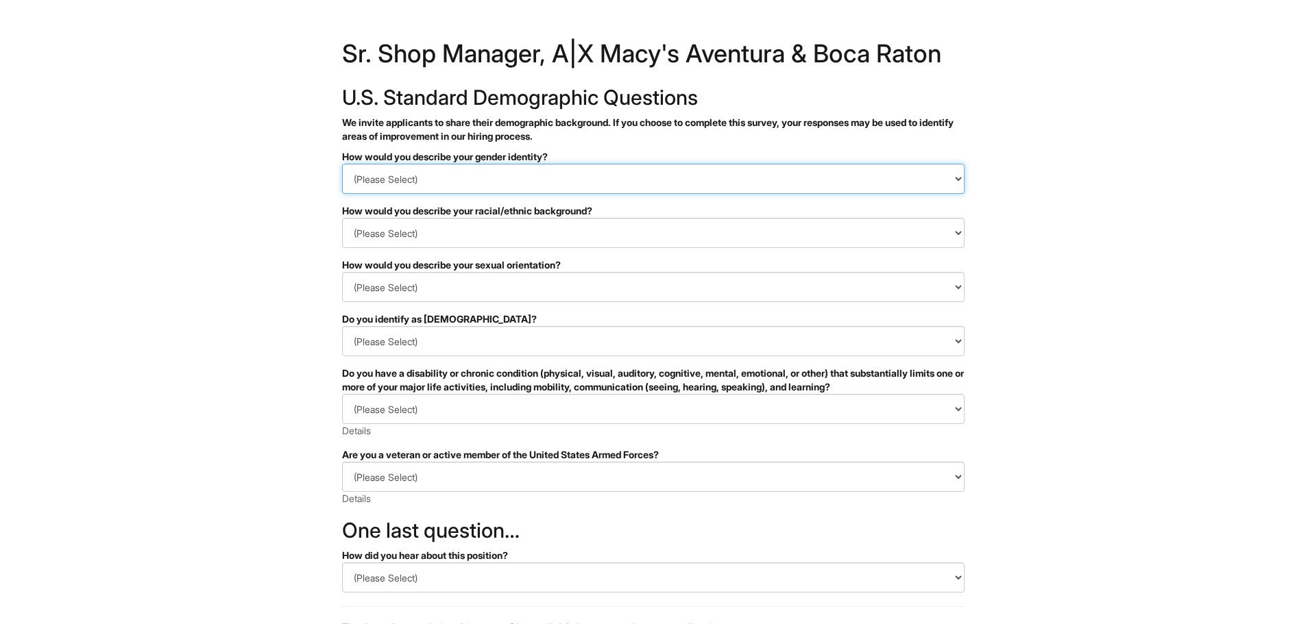
click at [422, 174] on select "(Please Select) Man Woman Non-binary I prefer to self-describe I don't wish to …" at bounding box center [653, 179] width 622 height 30
select select "Woman"
click at [342, 164] on select "(Please Select) Man Woman Non-binary I prefer to self-describe I don't wish to …" at bounding box center [653, 179] width 622 height 30
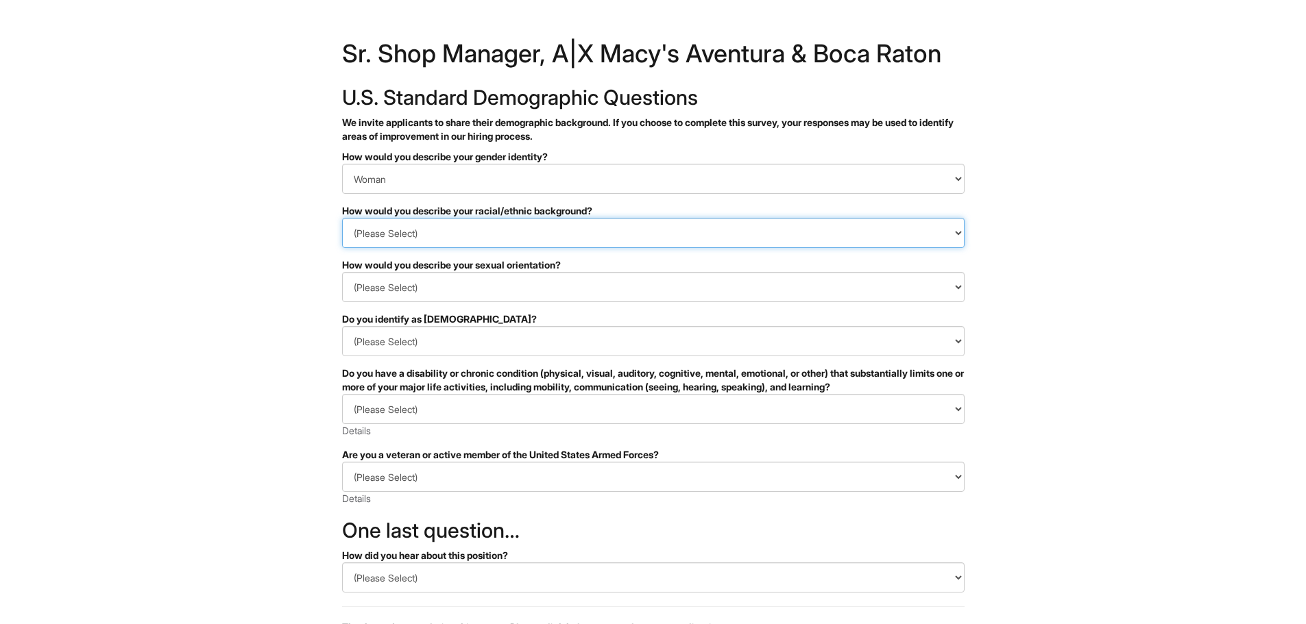
click at [361, 235] on select "(Please Select) Black or of African descent East Asian Hispanic, Latinx or of S…" at bounding box center [653, 233] width 622 height 30
select select "I don't wish to answer"
click at [342, 218] on select "(Please Select) Black or of African descent East Asian Hispanic, Latinx or of S…" at bounding box center [653, 233] width 622 height 30
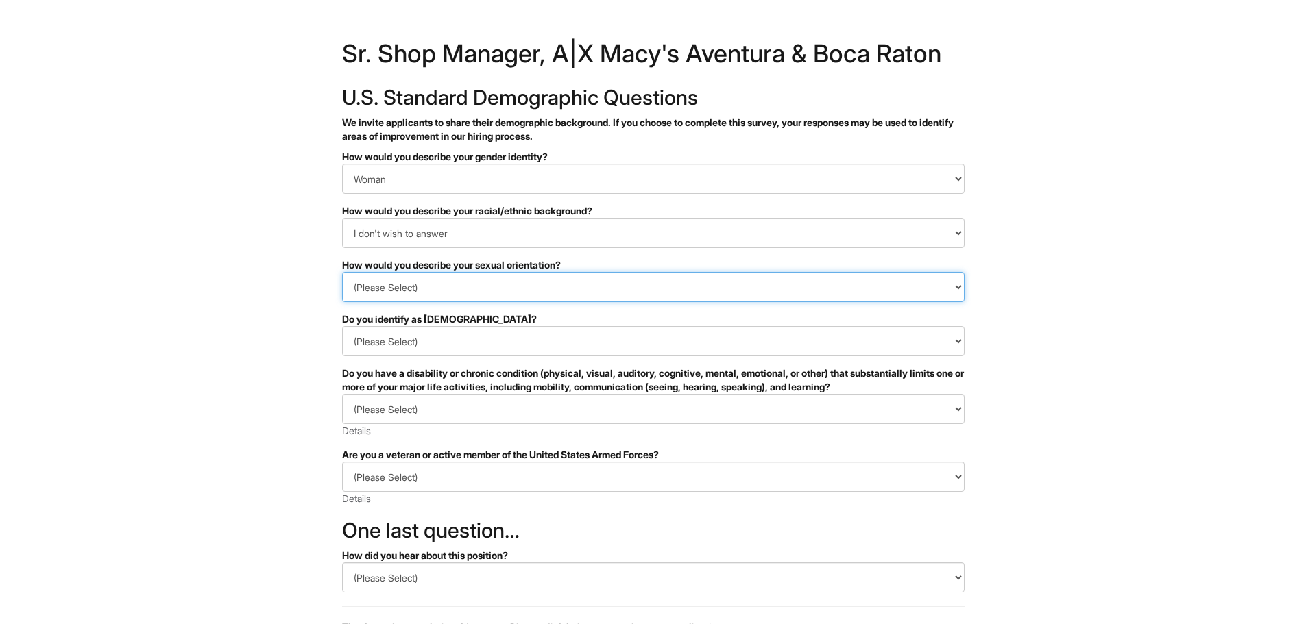
click at [415, 292] on select "(Please Select) Asexual Bisexual and/or pansexual Gay Heterosexual Lesbian Quee…" at bounding box center [653, 287] width 622 height 30
select select "I don't wish to answer"
click at [342, 272] on select "(Please Select) Asexual Bisexual and/or pansexual Gay Heterosexual Lesbian Quee…" at bounding box center [653, 287] width 622 height 30
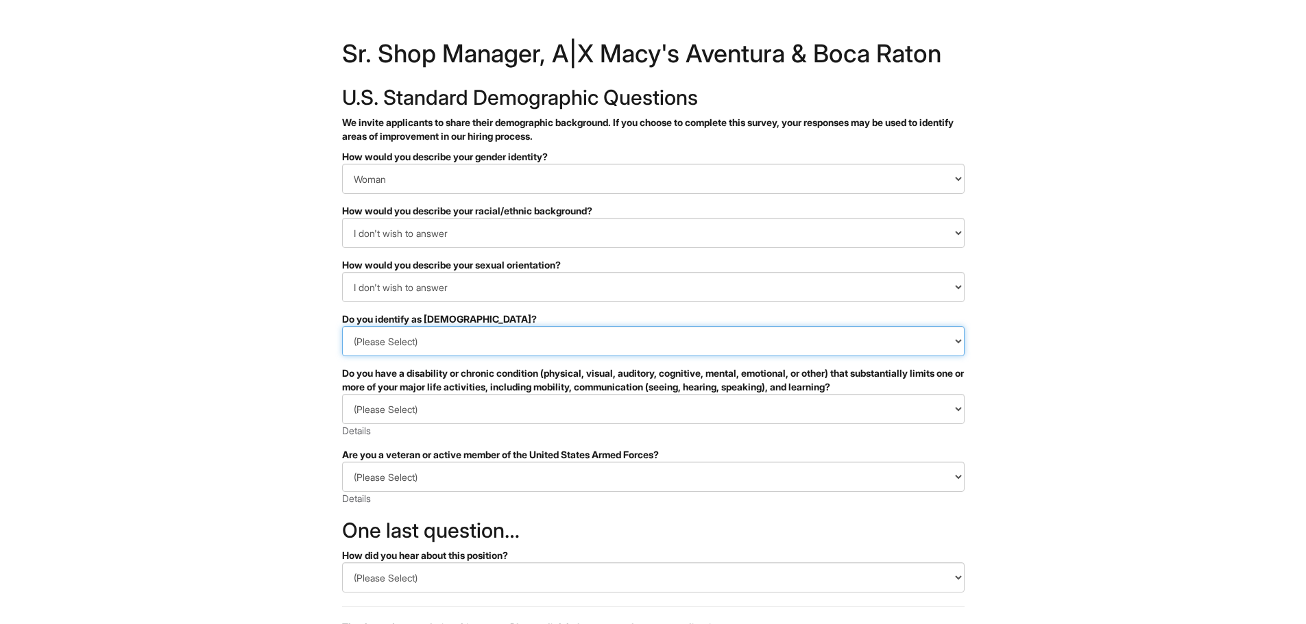
click at [414, 341] on select "(Please Select) Si No I prefer to self-describe I don't wish to answer" at bounding box center [653, 341] width 622 height 30
select select "No"
click at [342, 326] on select "(Please Select) Si No I prefer to self-describe I don't wish to answer" at bounding box center [653, 341] width 622 height 30
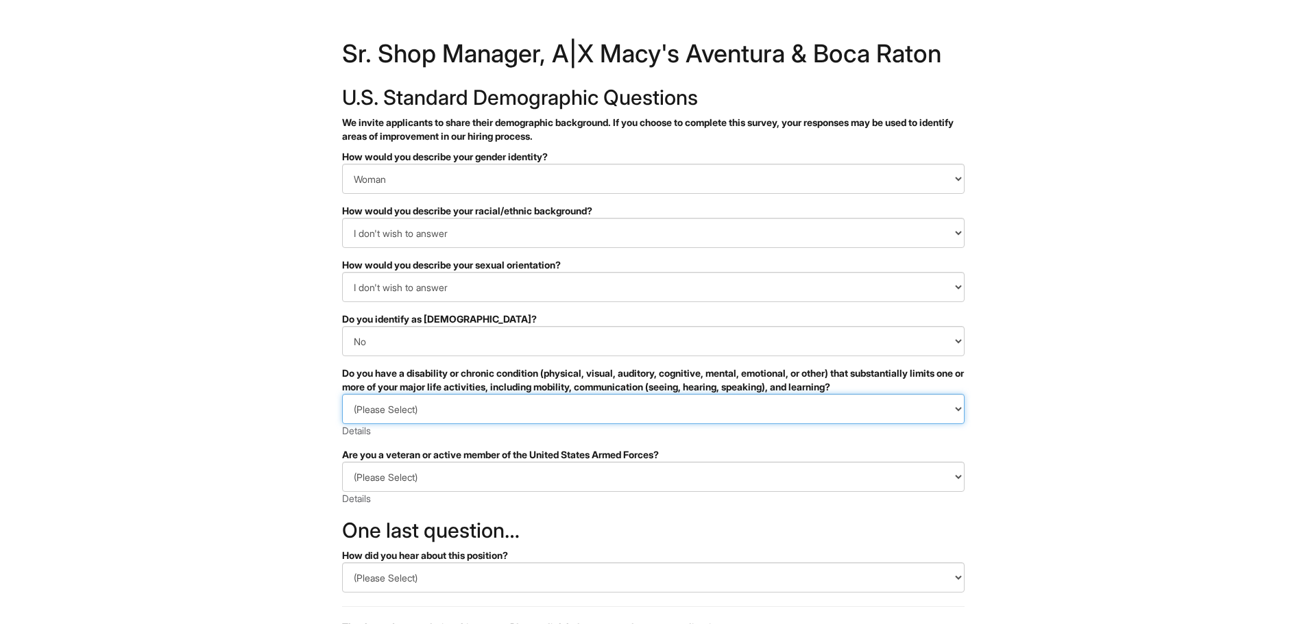
click at [384, 408] on select "(Please Select) SI, TENGO UNA DISCAPACIDAD (o antes tenía una discapacidad) NO,…" at bounding box center [653, 409] width 622 height 30
select select "NO, I DON'T HAVE A DISABILITY"
click at [342, 394] on select "(Please Select) SI, TENGO UNA DISCAPACIDAD (o antes tenía una discapacidad) NO,…" at bounding box center [653, 409] width 622 height 30
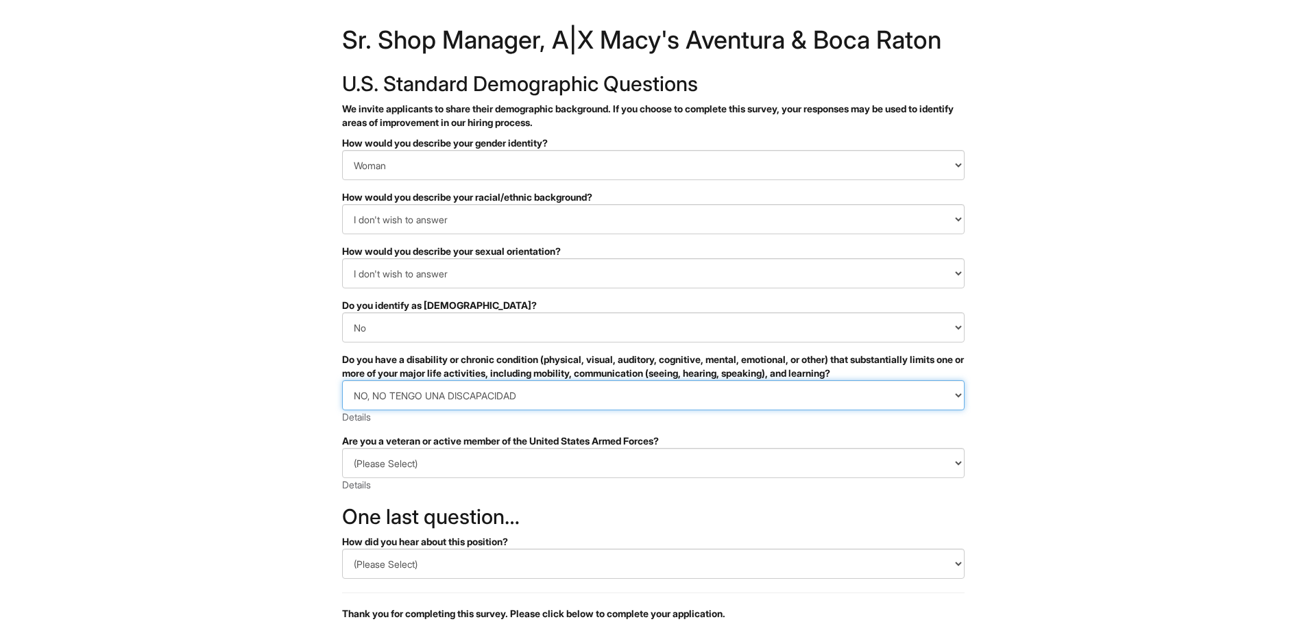
scroll to position [147, 0]
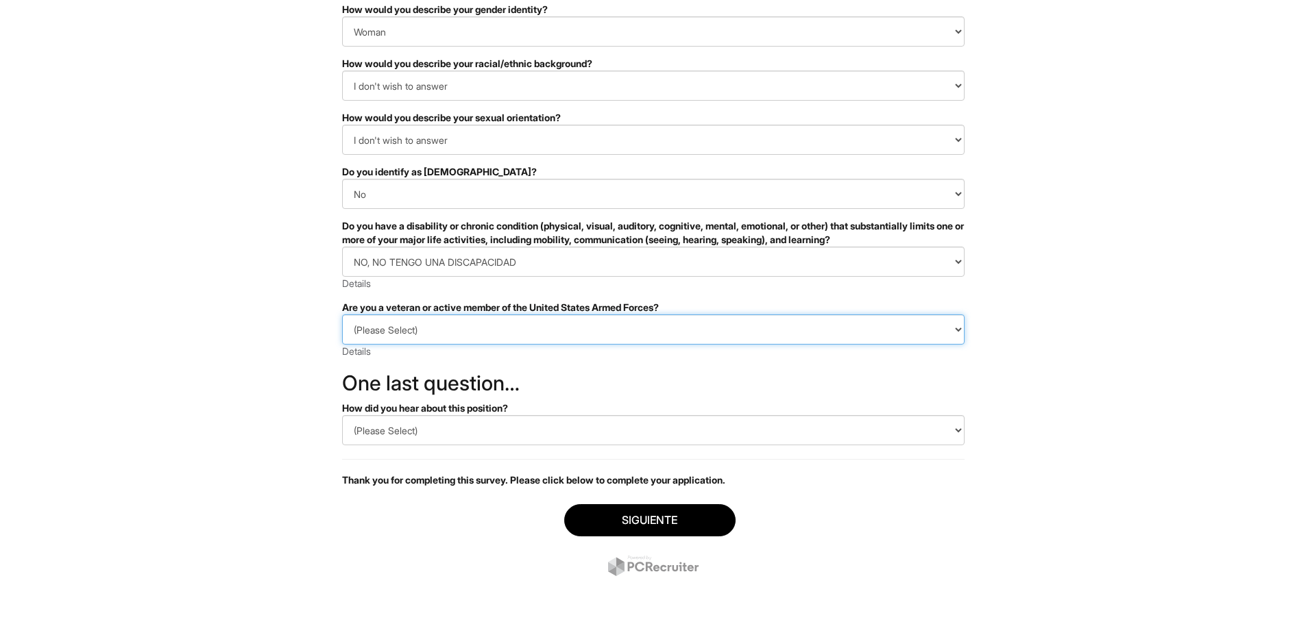
click at [393, 340] on select "(Please Select) IDENTIFICO UNA O MÁS DE LAS CLASIFICACIONES DE LOS VETERANOS PR…" at bounding box center [653, 330] width 622 height 30
select select "I AM NOT A PROTECTED VETERAN"
click at [342, 315] on select "(Please Select) IDENTIFICO UNA O MÁS DE LAS CLASIFICACIONES DE LOS VETERANOS PR…" at bounding box center [653, 330] width 622 height 30
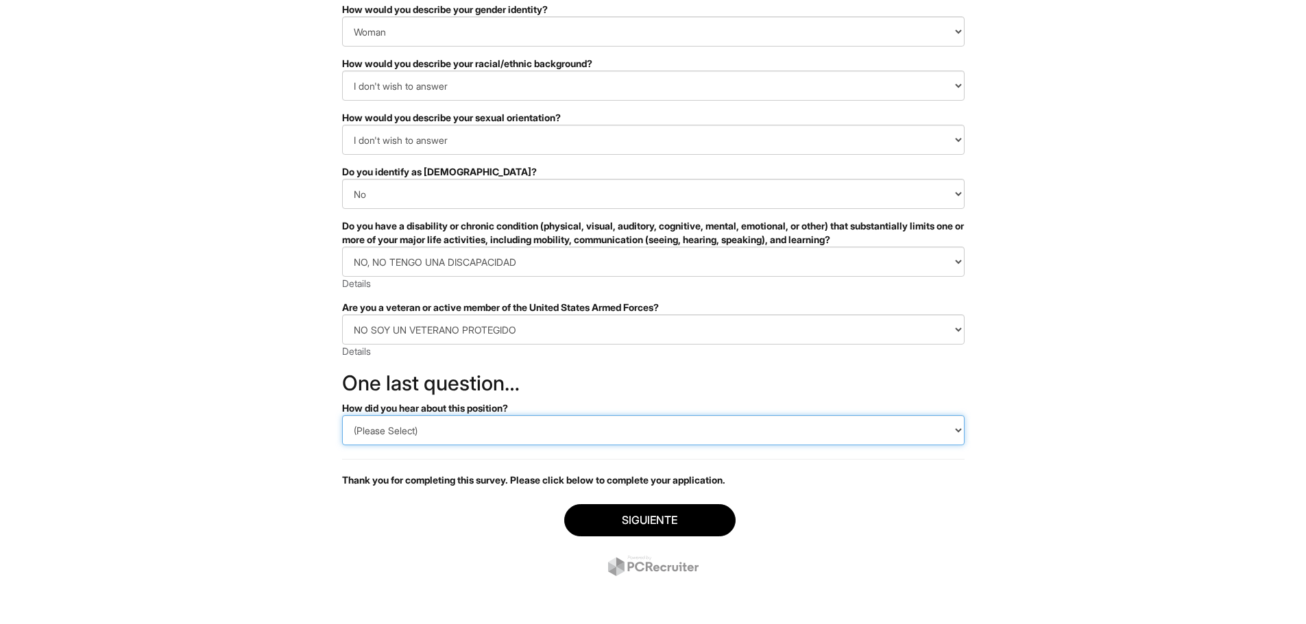
click at [362, 433] on select "(Please Select) CareerBuilder Indeed LinkedIn Monster Referencia Otro" at bounding box center [653, 430] width 622 height 30
select select "Indeed"
click at [342, 415] on select "(Please Select) CareerBuilder Indeed LinkedIn Monster Referencia Otro" at bounding box center [653, 430] width 622 height 30
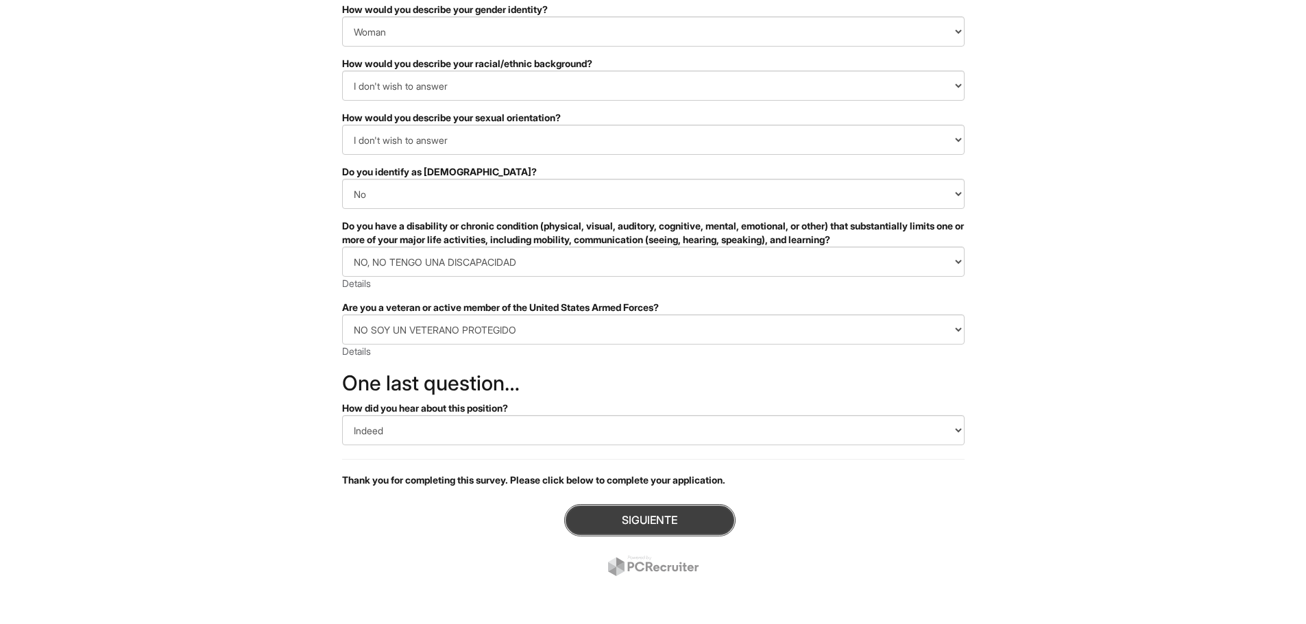
drag, startPoint x: 635, startPoint y: 511, endPoint x: 624, endPoint y: 507, distance: 11.5
click at [624, 507] on button "Siguiente" at bounding box center [649, 521] width 171 height 32
